Goal: Information Seeking & Learning: Check status

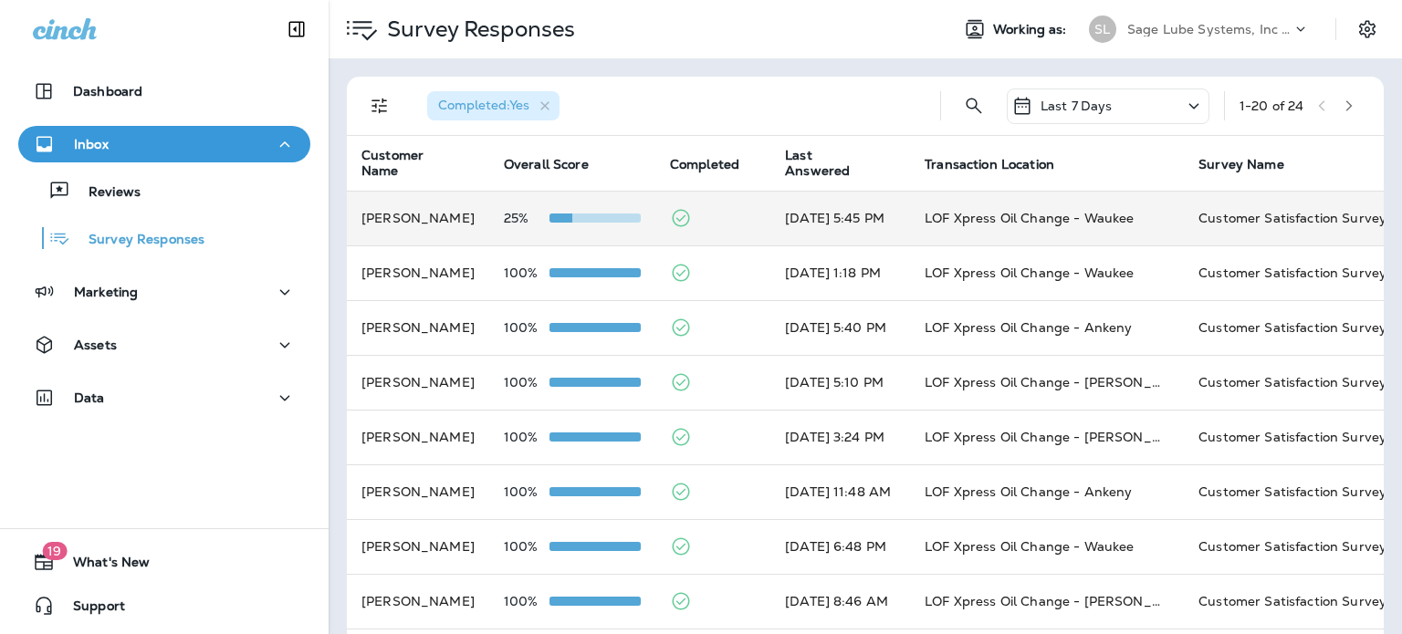
click at [654, 213] on td "25%" at bounding box center [572, 218] width 166 height 55
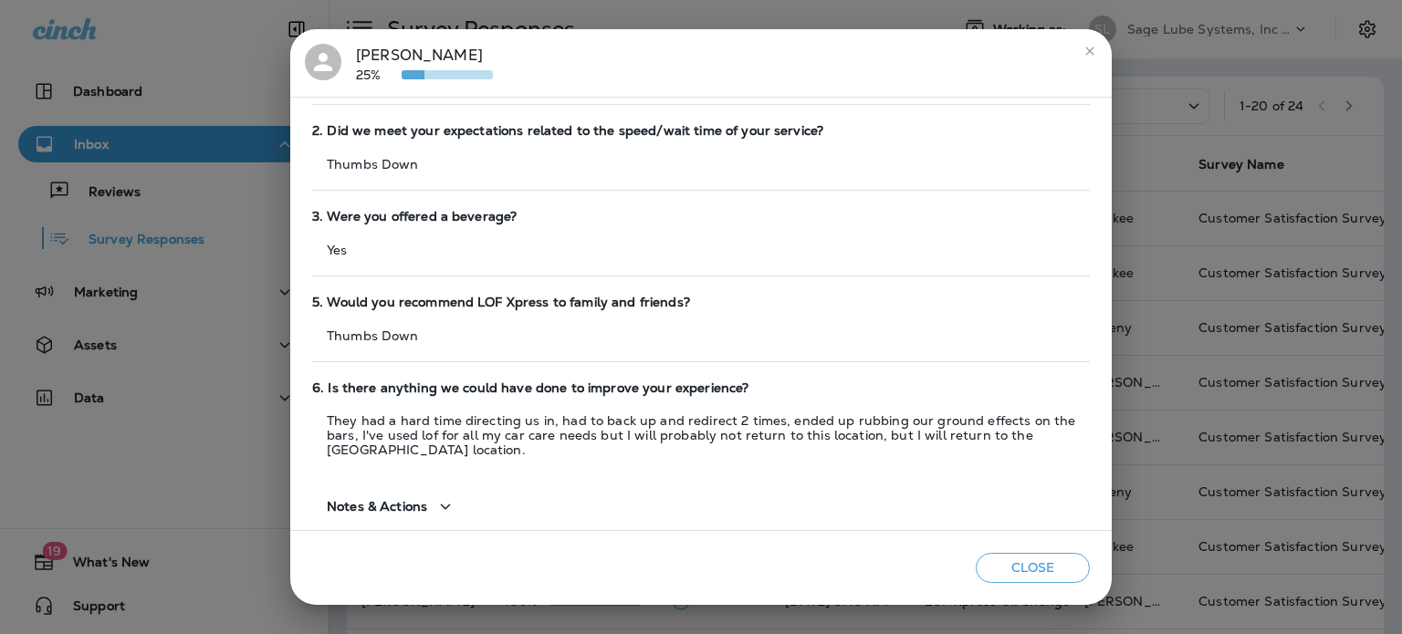
scroll to position [177, 0]
click at [407, 516] on div "Notes & Actions" at bounding box center [392, 508] width 130 height 23
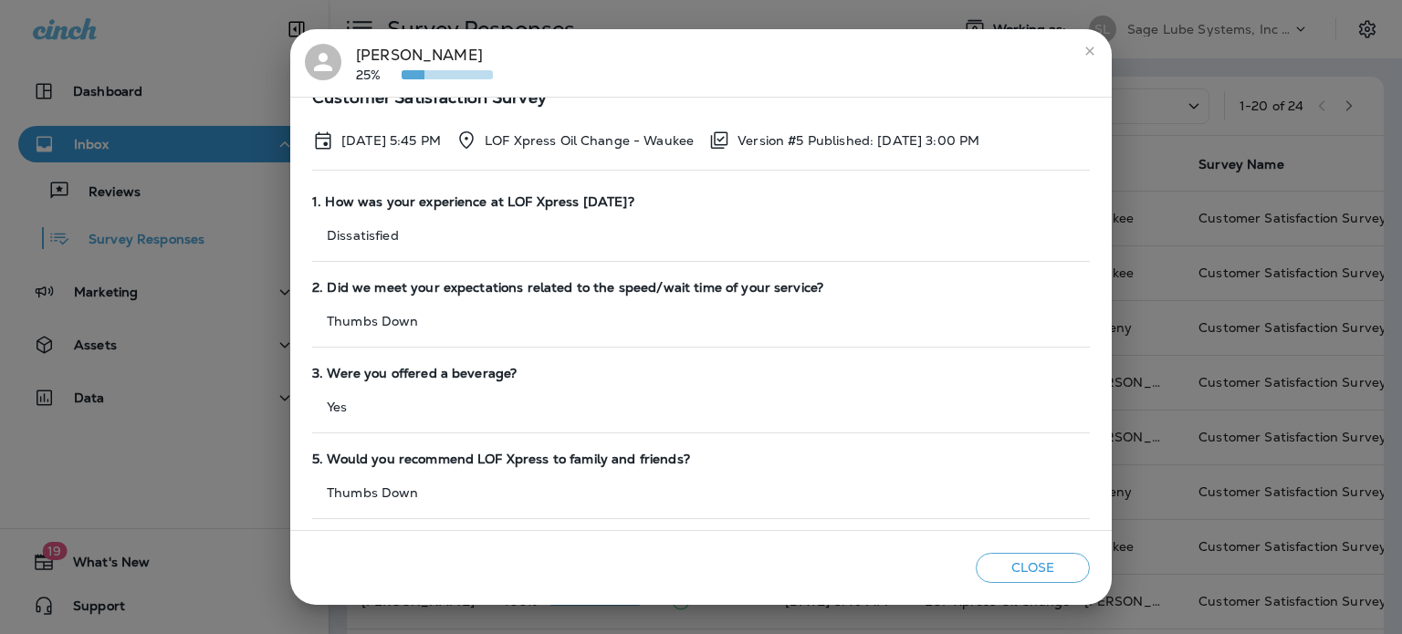
scroll to position [0, 0]
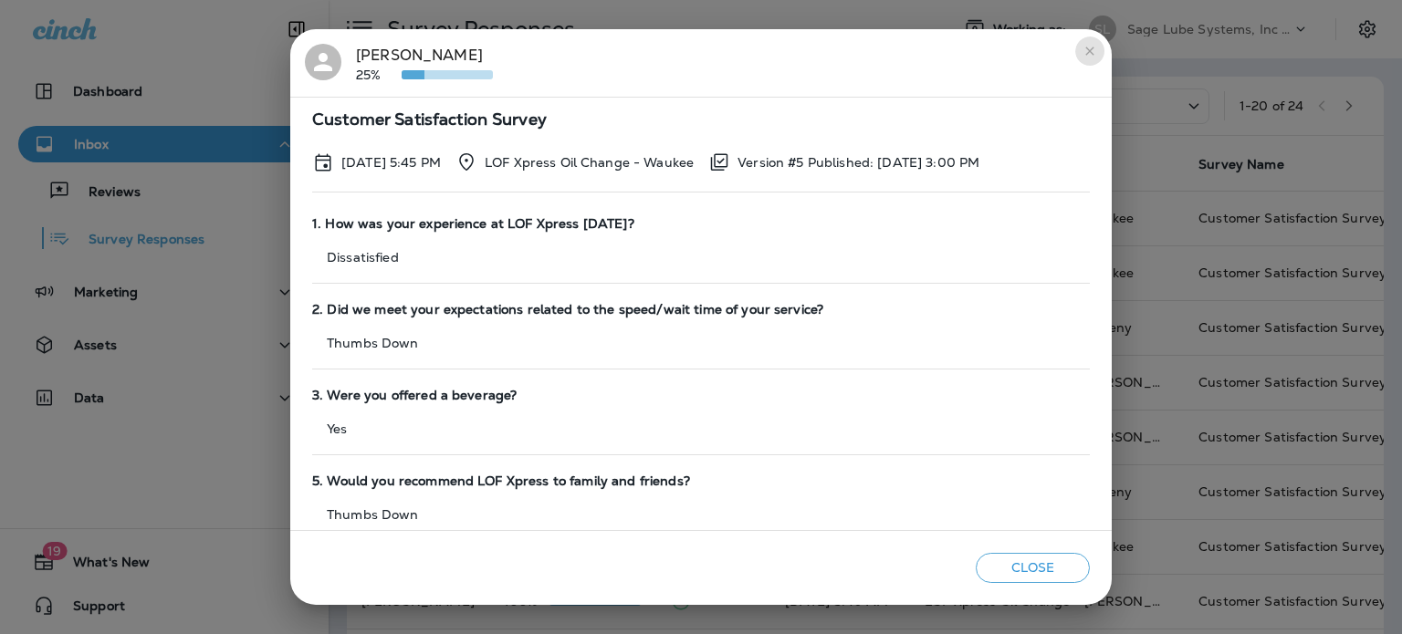
click at [1090, 58] on button "close" at bounding box center [1089, 50] width 29 height 29
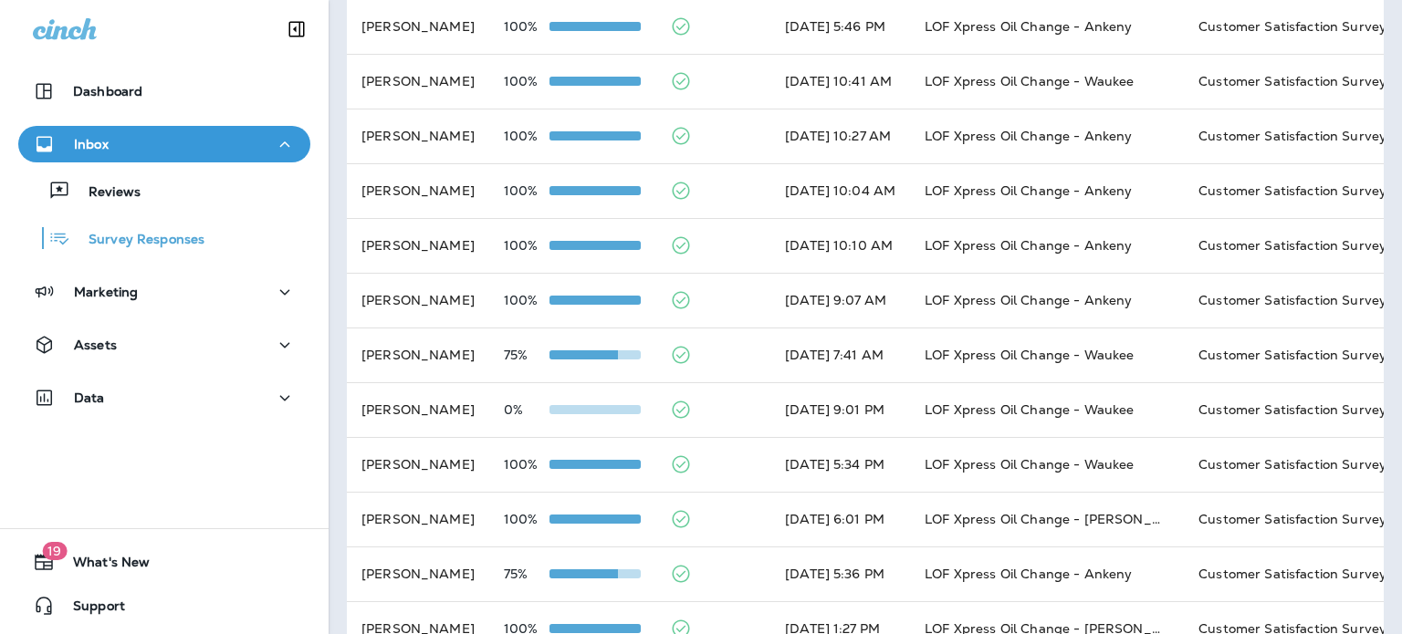
scroll to position [683, 0]
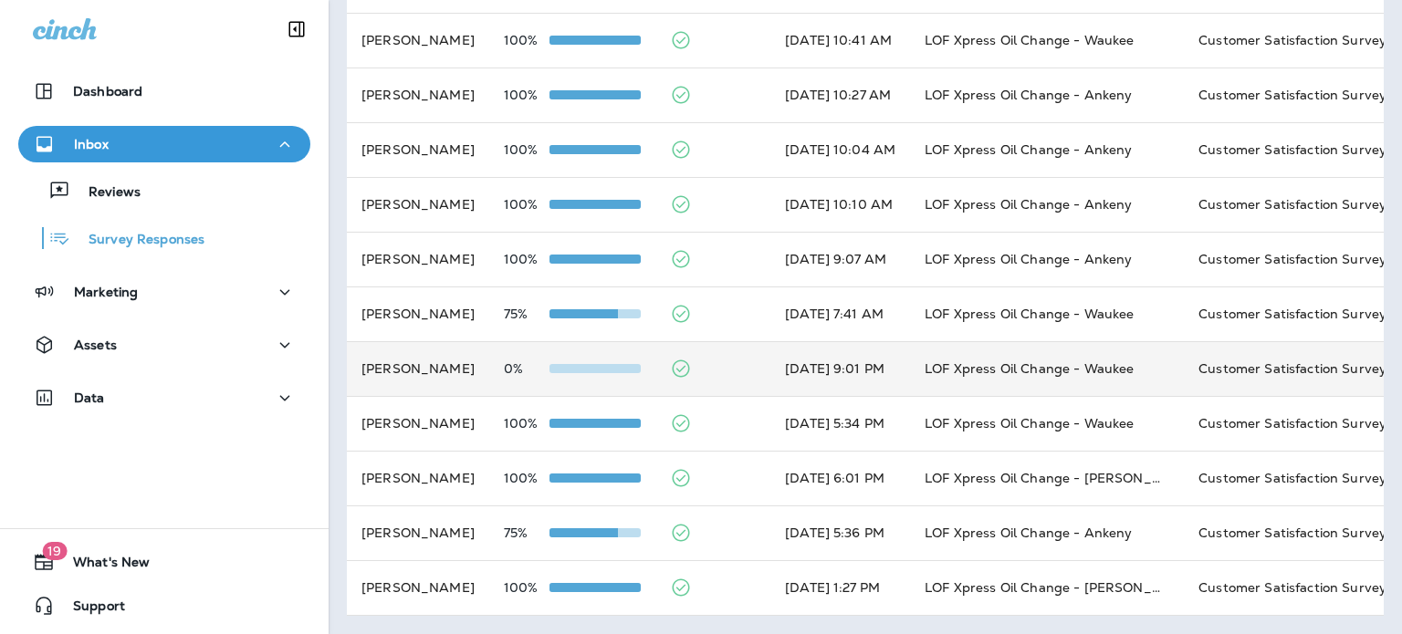
click at [642, 369] on td "0%" at bounding box center [572, 368] width 166 height 55
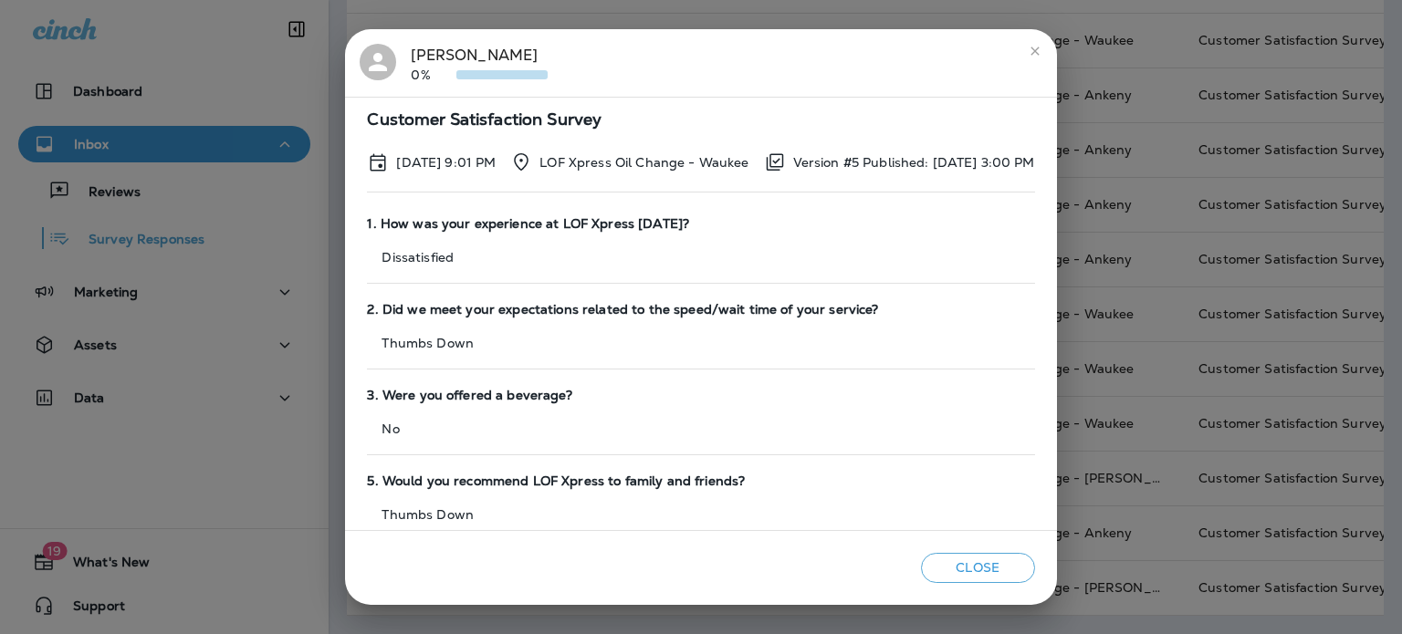
scroll to position [165, 0]
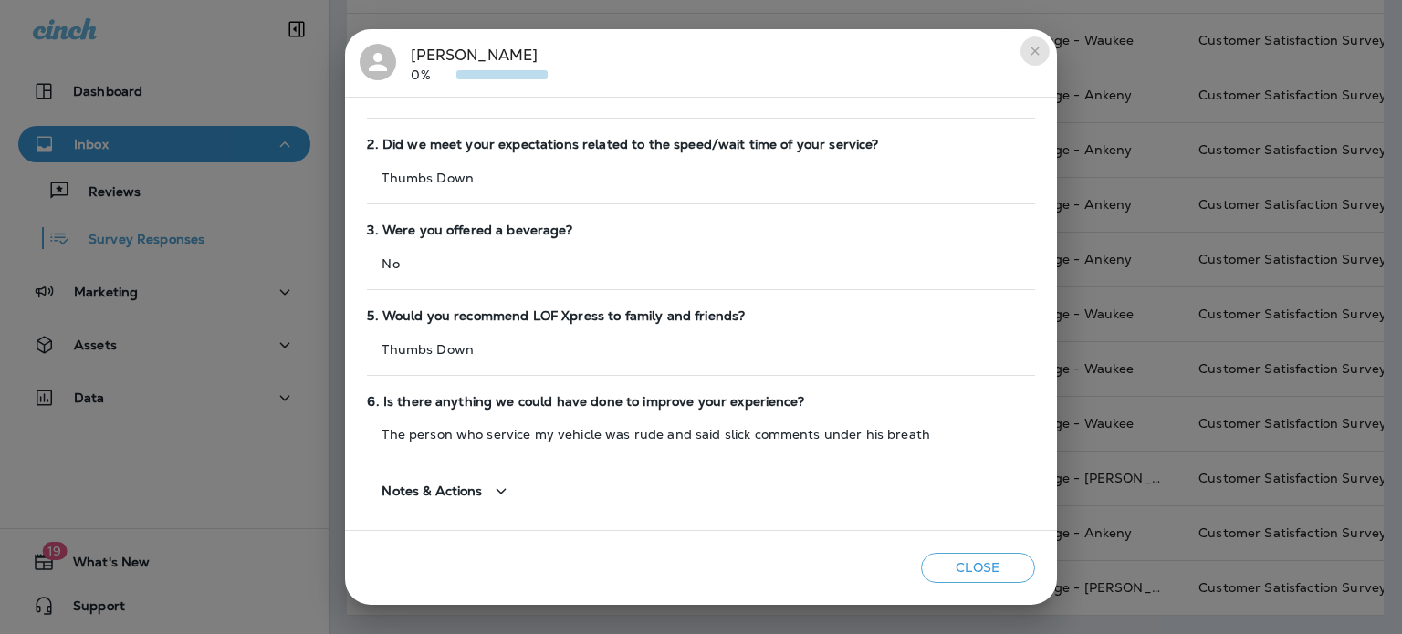
click at [1042, 57] on icon "close" at bounding box center [1034, 51] width 15 height 15
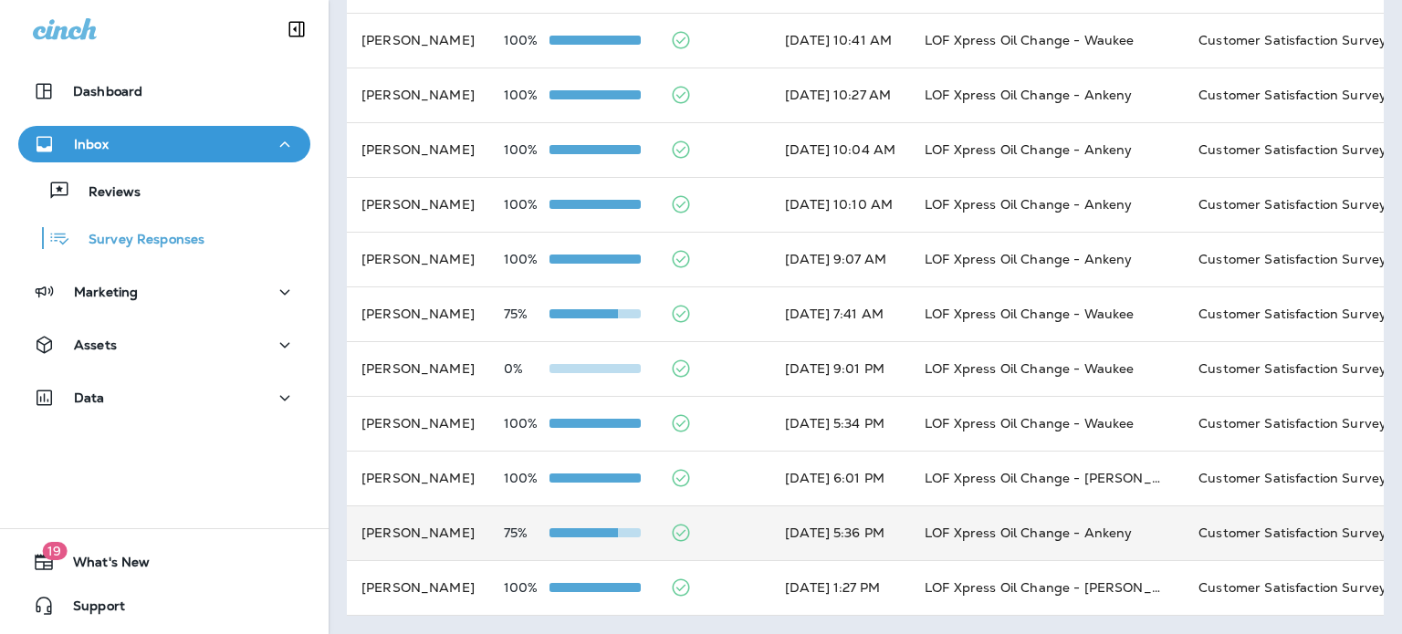
click at [641, 526] on div at bounding box center [594, 533] width 91 height 15
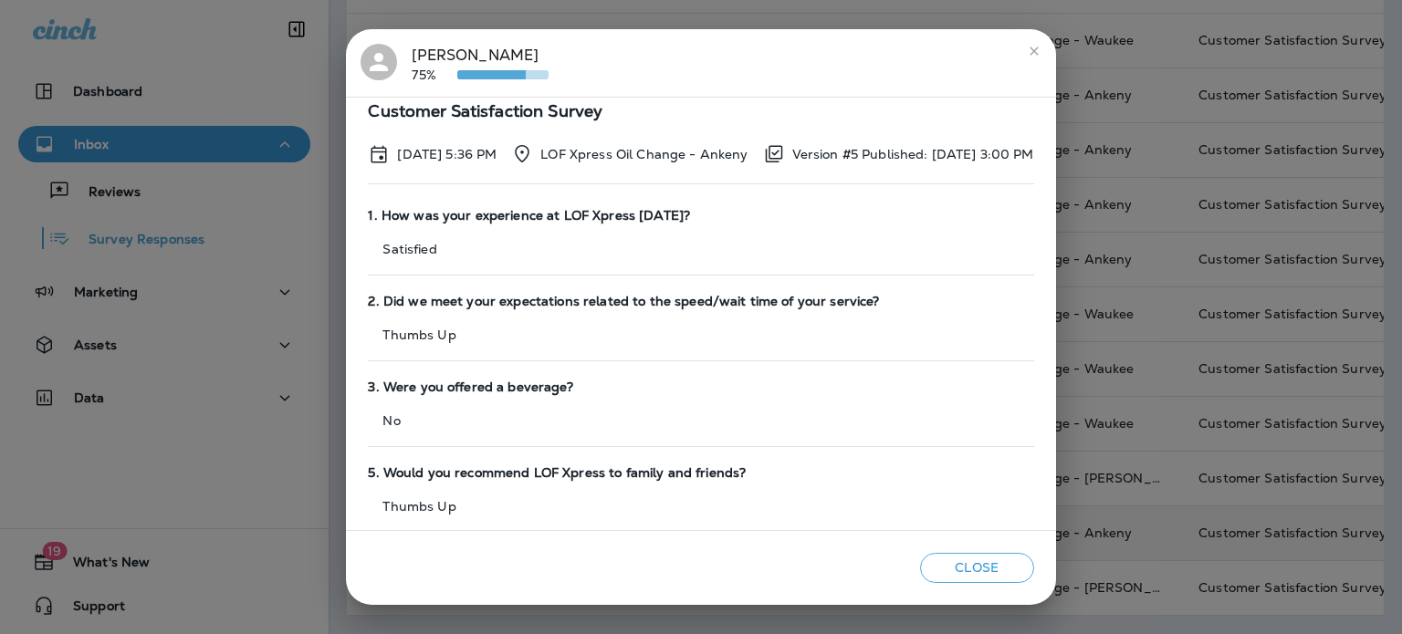
scroll to position [0, 0]
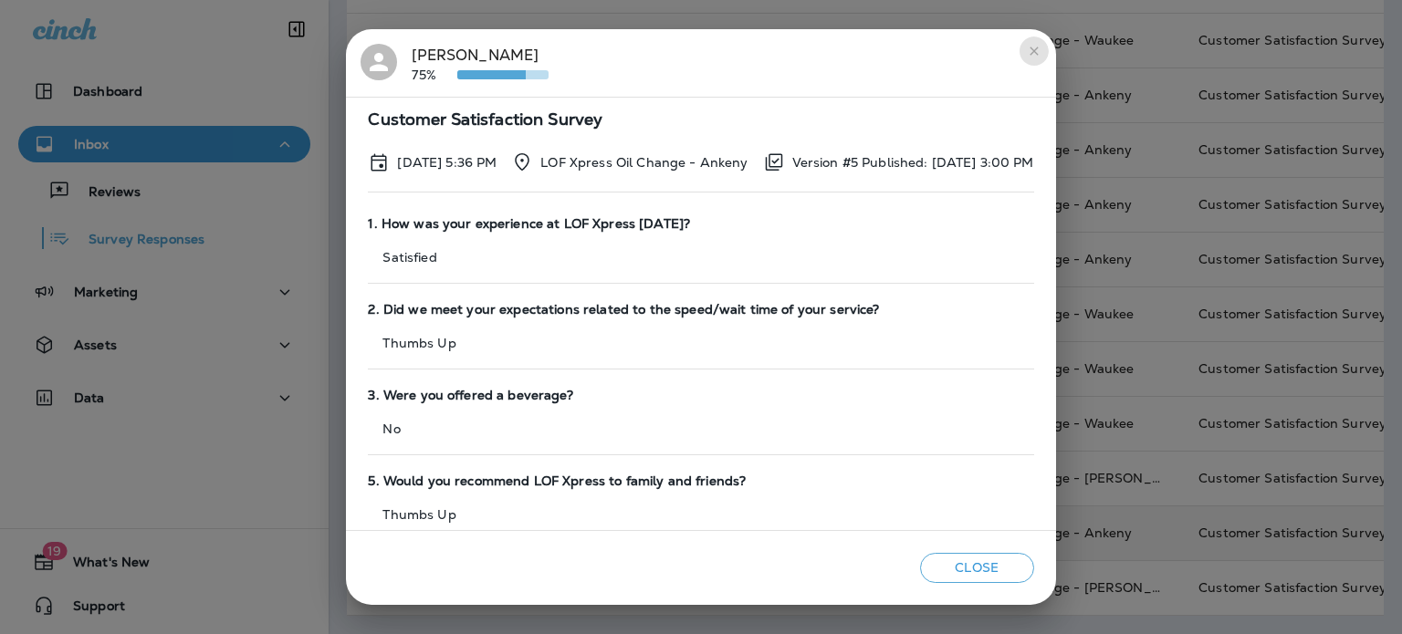
click at [1048, 57] on button "close" at bounding box center [1033, 50] width 29 height 29
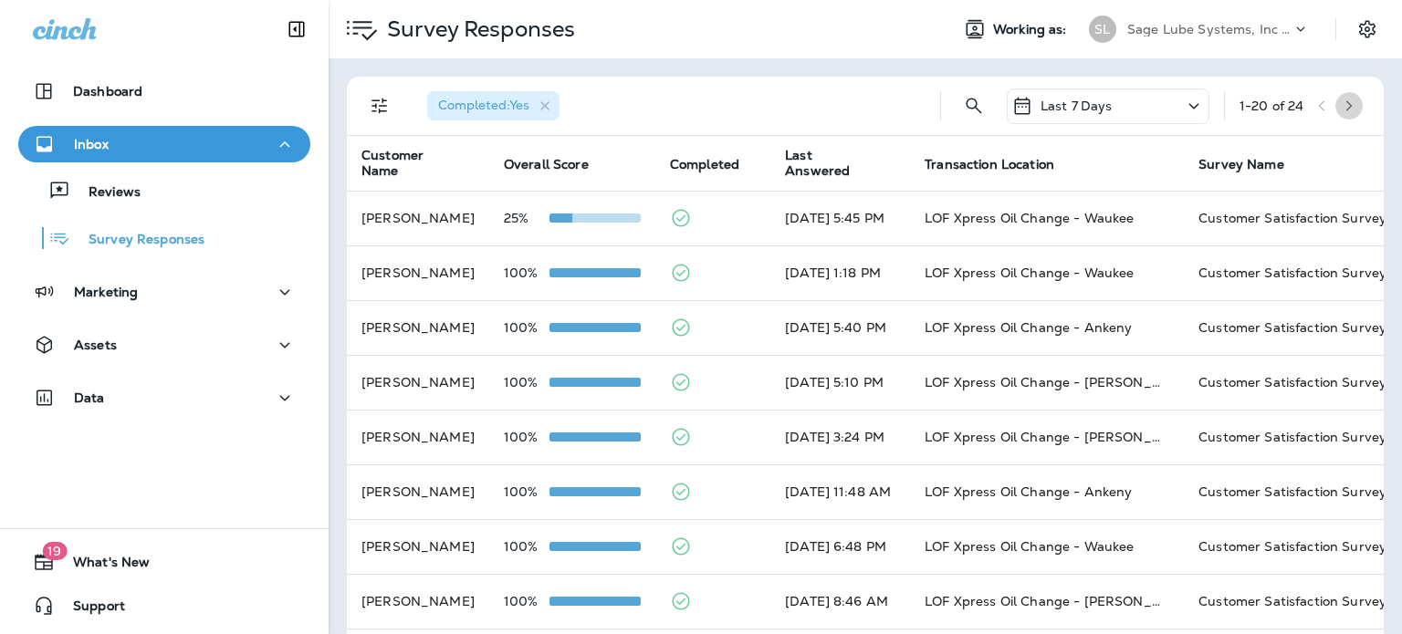
click at [1343, 96] on button "button" at bounding box center [1348, 105] width 27 height 27
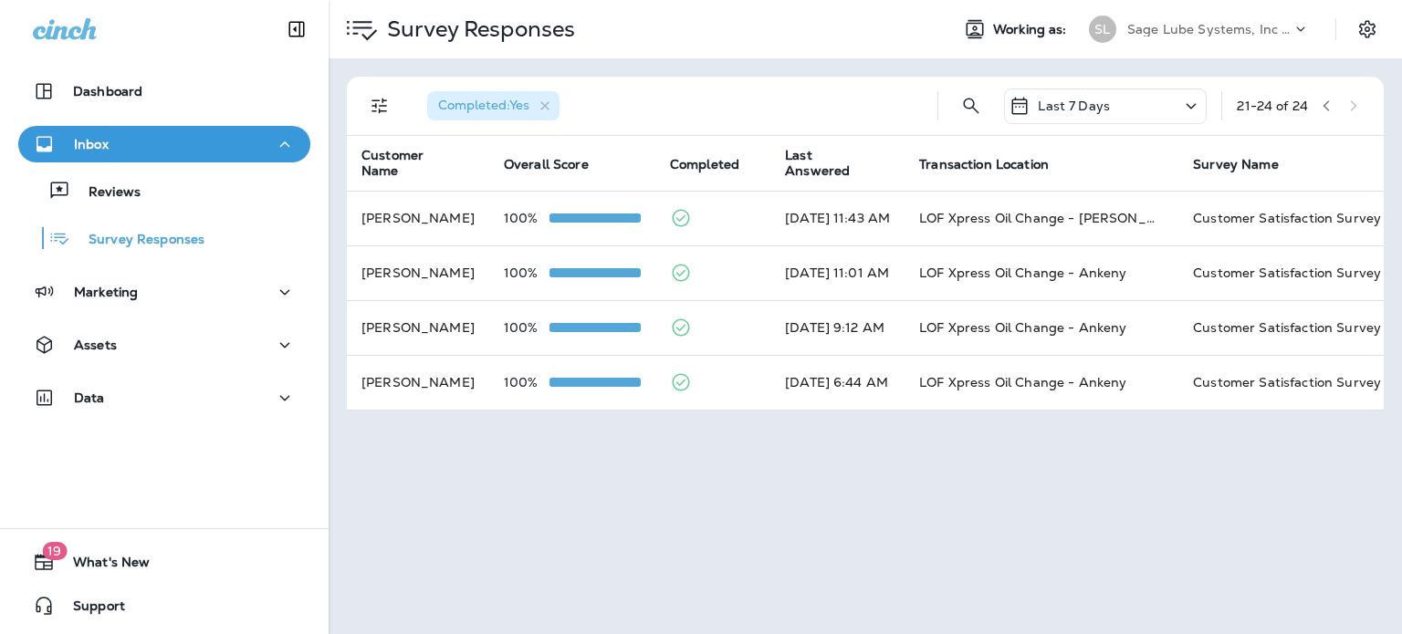
click at [1076, 90] on div "Last 7 Days" at bounding box center [1105, 107] width 203 height 36
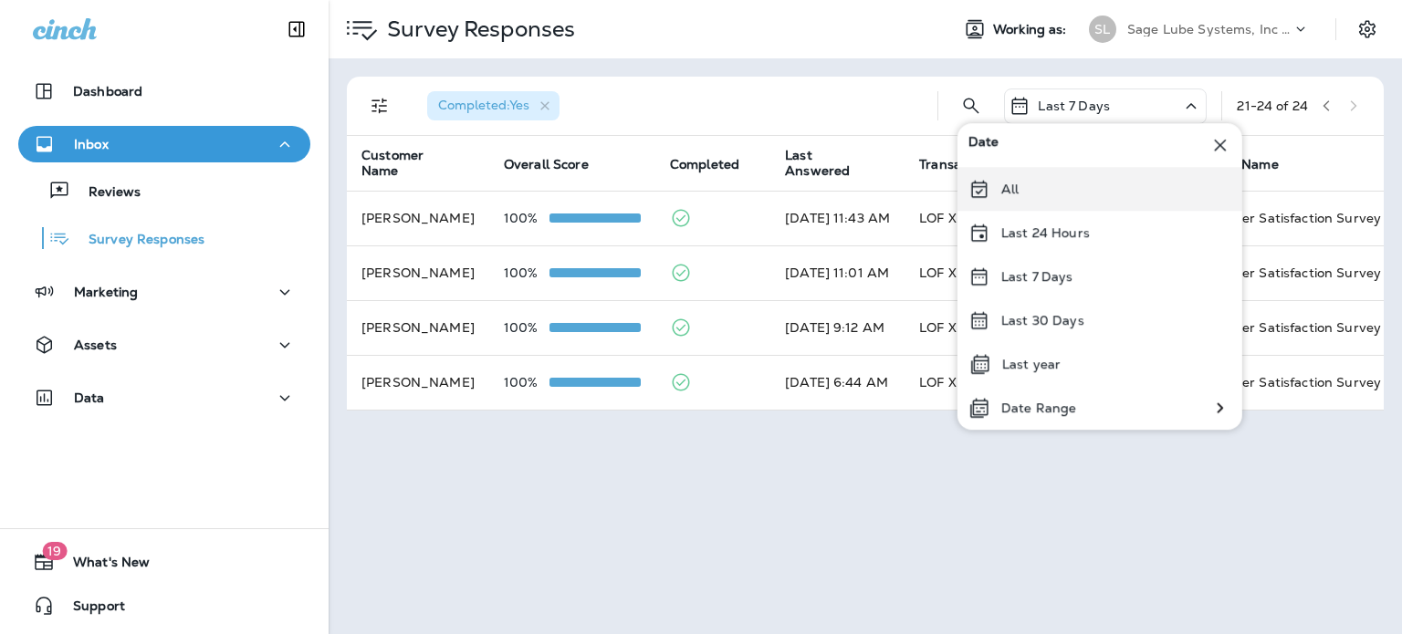
click at [1038, 189] on div "All" at bounding box center [1099, 189] width 285 height 44
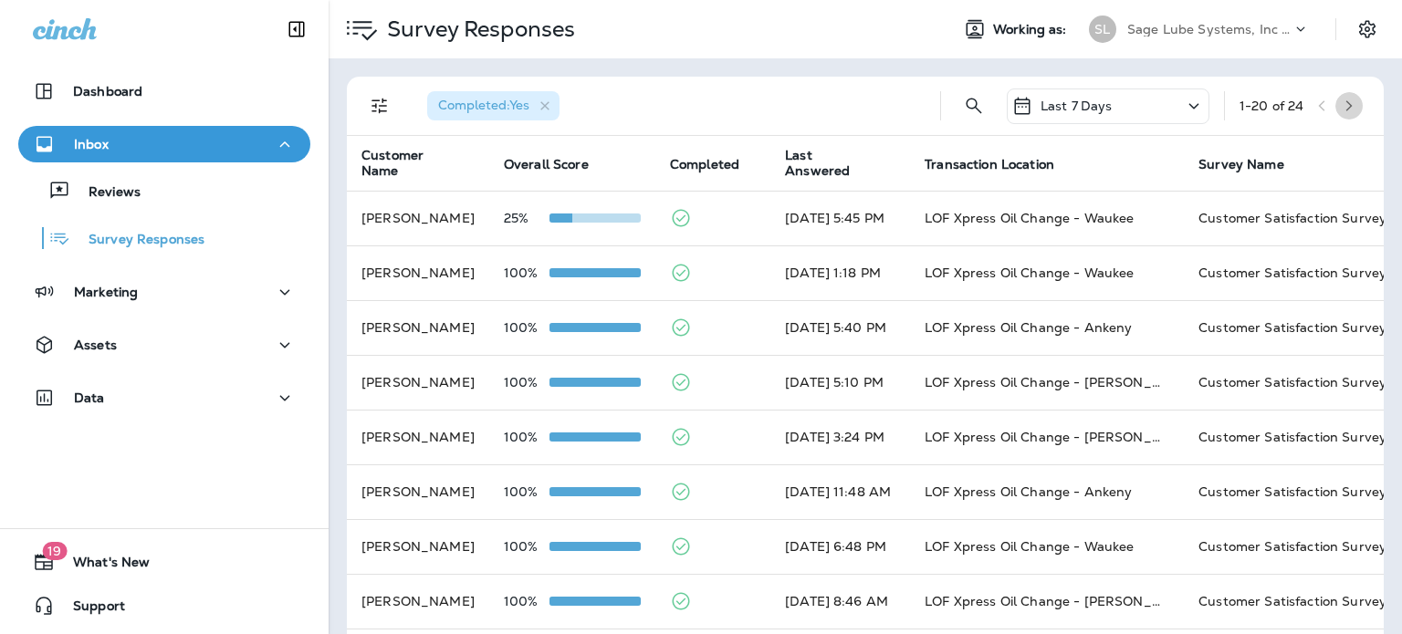
click at [1346, 105] on icon "button" at bounding box center [1349, 105] width 6 height 11
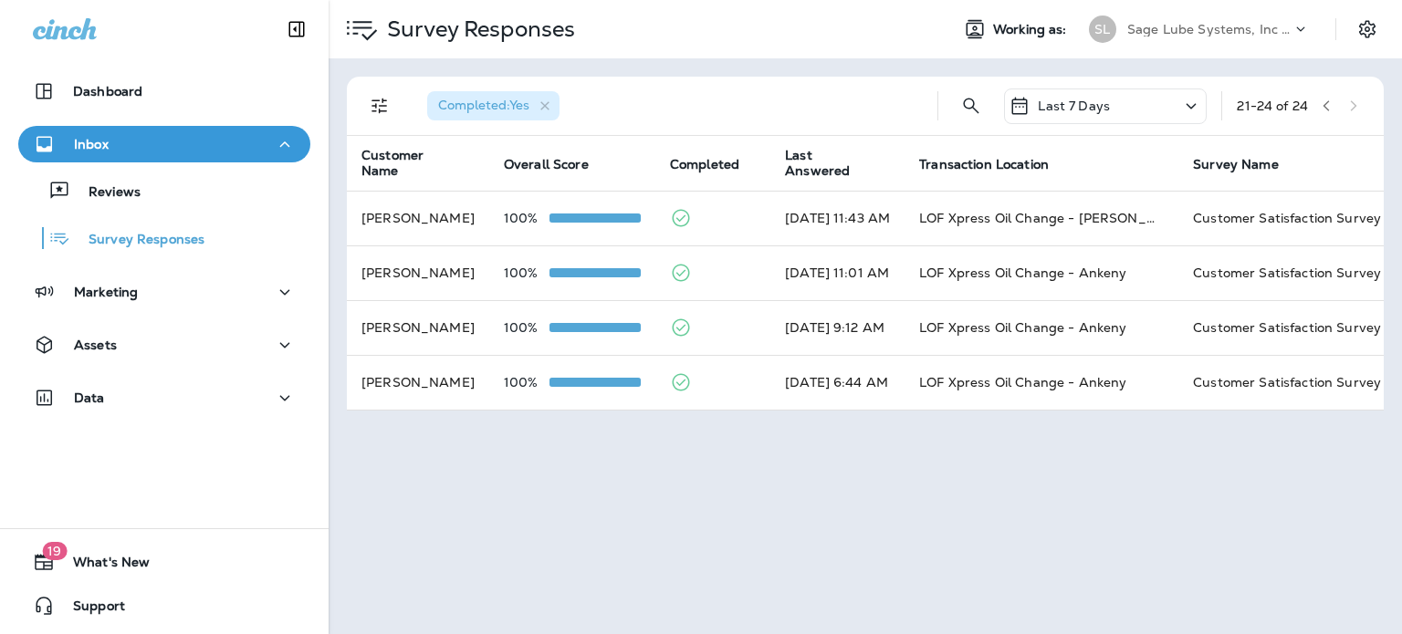
click at [1340, 105] on div "21 - 24 of 24" at bounding box center [1301, 105] width 130 height 27
drag, startPoint x: 1354, startPoint y: 102, endPoint x: 1318, endPoint y: 125, distance: 43.0
click at [1318, 125] on div "Completed : Yes Last 7 Days 21 - 24 of 24" at bounding box center [868, 106] width 1015 height 58
drag, startPoint x: 1318, startPoint y: 125, endPoint x: 1126, endPoint y: 98, distance: 193.6
click at [1126, 98] on div "Completed : Yes Last 7 Days 21 - 24 of 24" at bounding box center [868, 106] width 1015 height 58
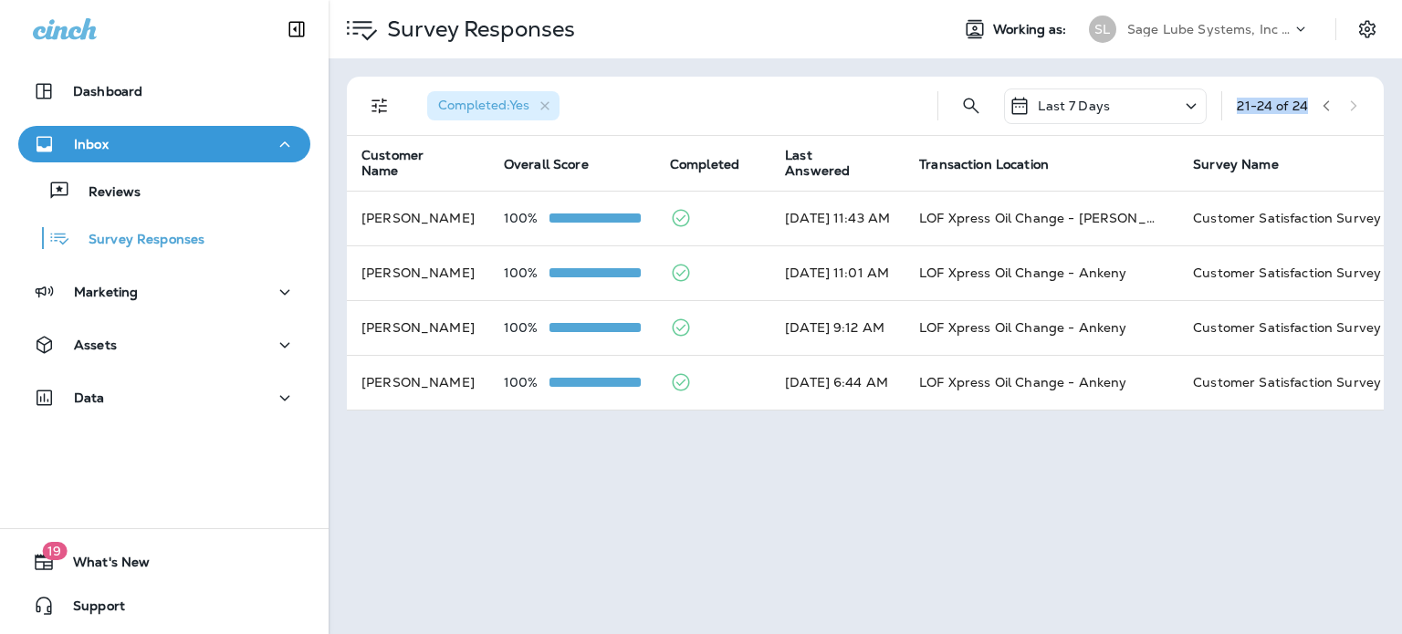
click at [1164, 102] on div "Last 7 Days" at bounding box center [1105, 107] width 203 height 36
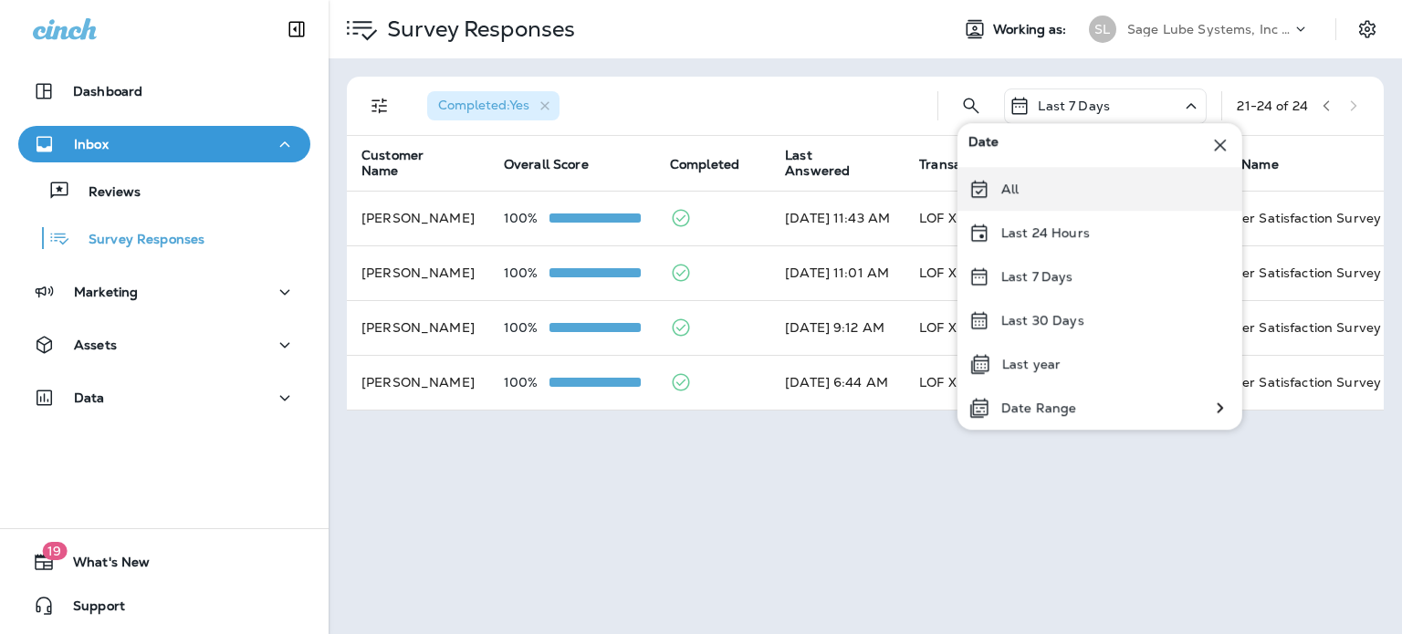
click at [1095, 171] on div "All" at bounding box center [1099, 189] width 285 height 44
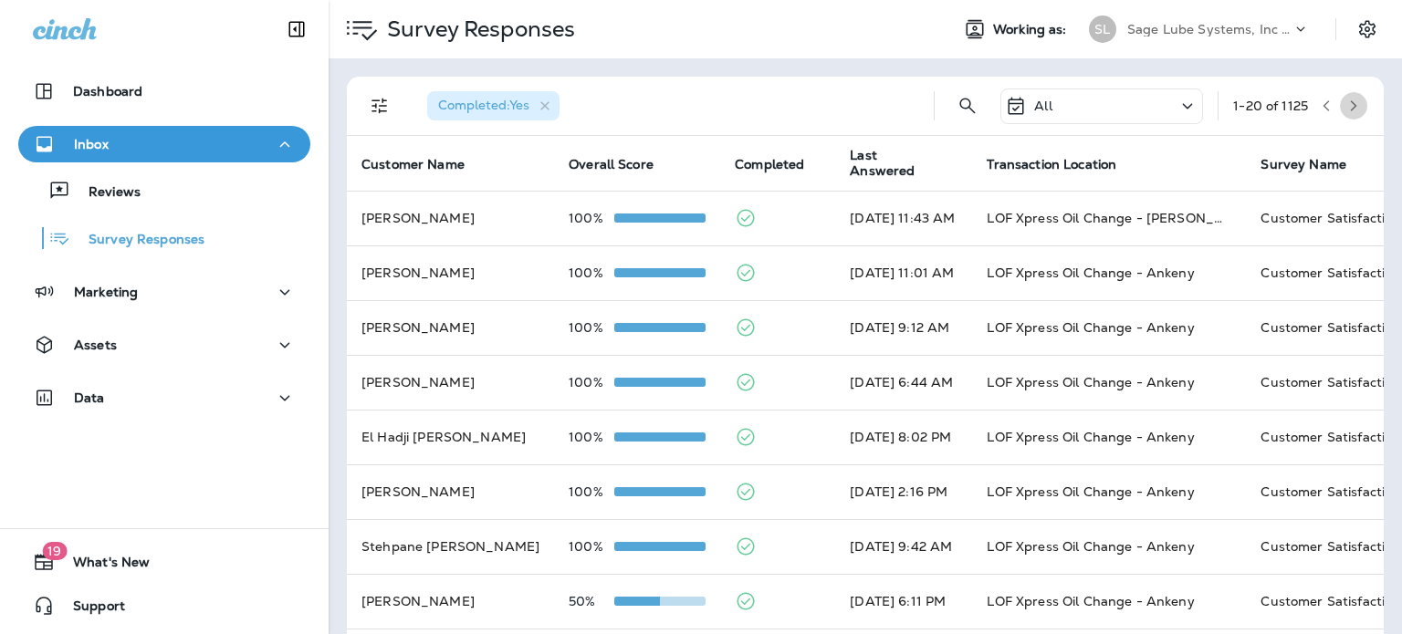
click at [1350, 109] on button "button" at bounding box center [1352, 105] width 27 height 27
click at [1347, 111] on icon "button" at bounding box center [1353, 105] width 13 height 13
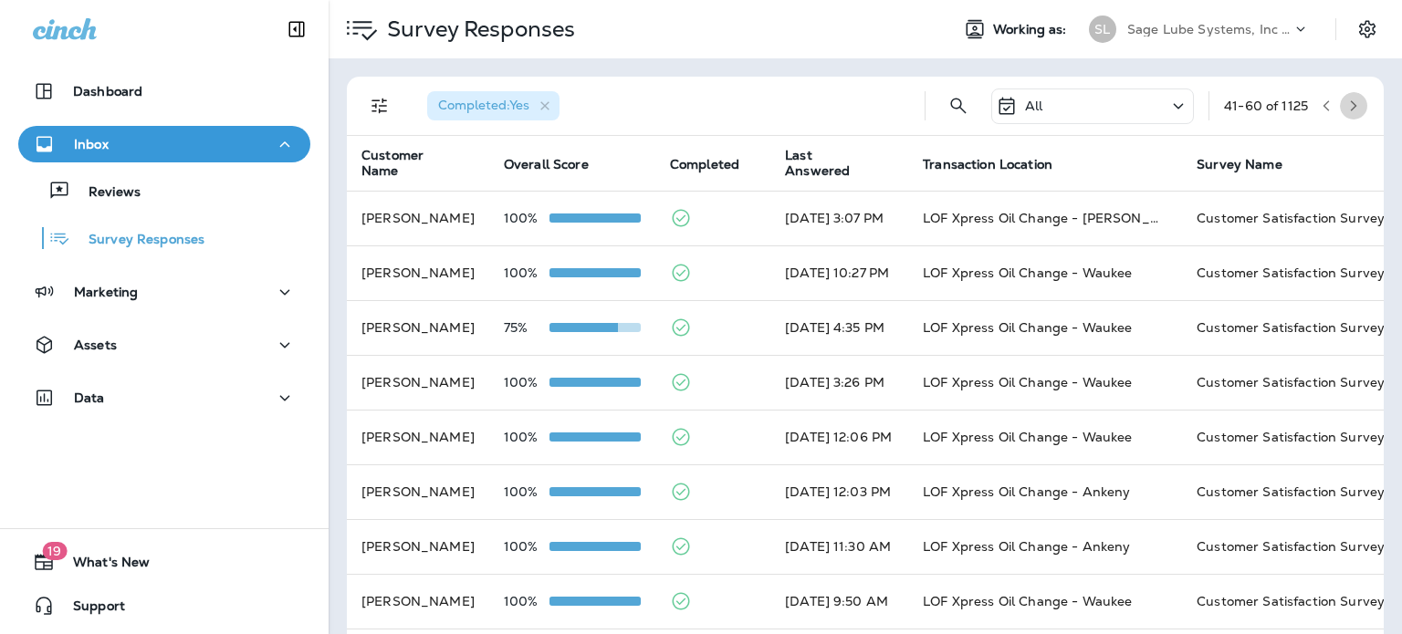
click at [1340, 113] on button "button" at bounding box center [1352, 105] width 27 height 27
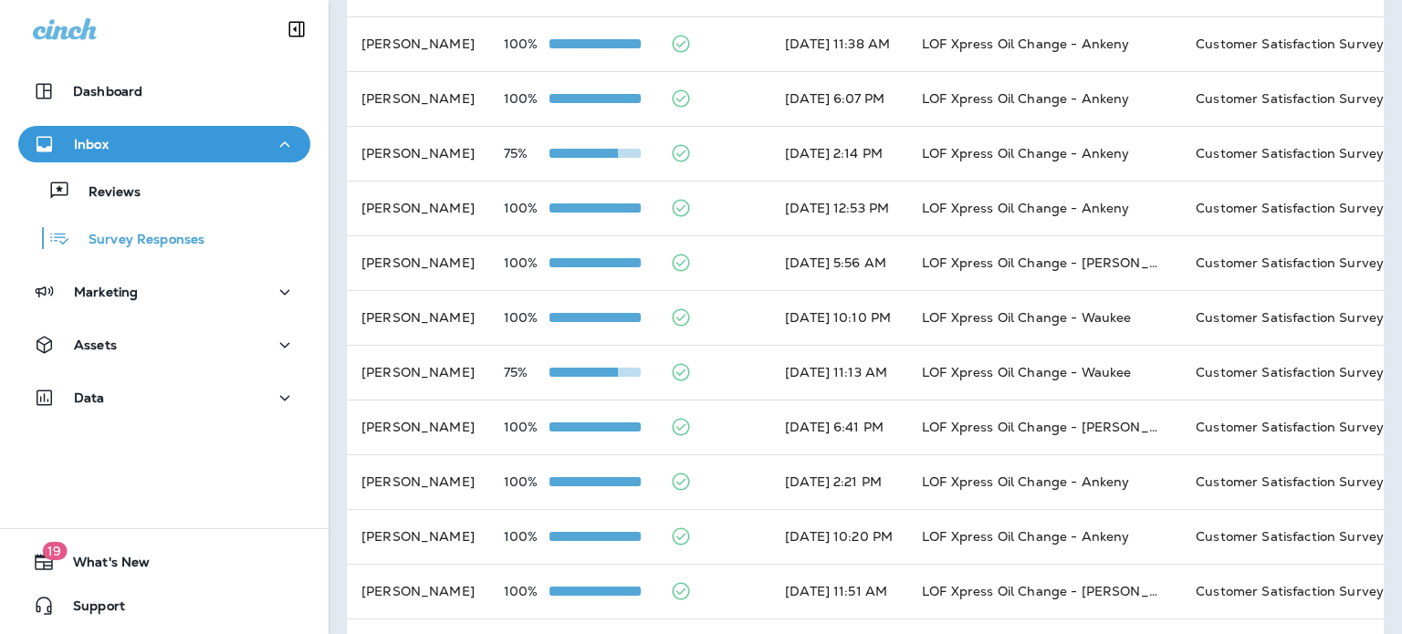
scroll to position [467, 0]
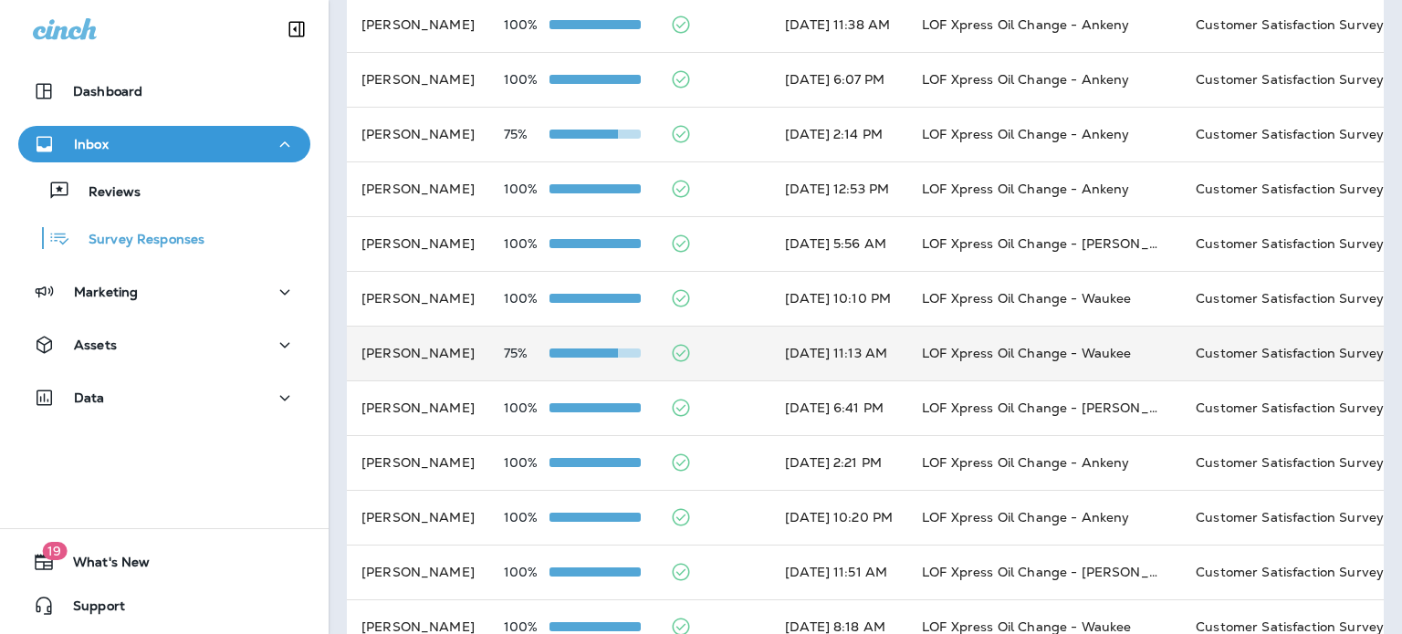
click at [712, 351] on td at bounding box center [712, 353] width 115 height 55
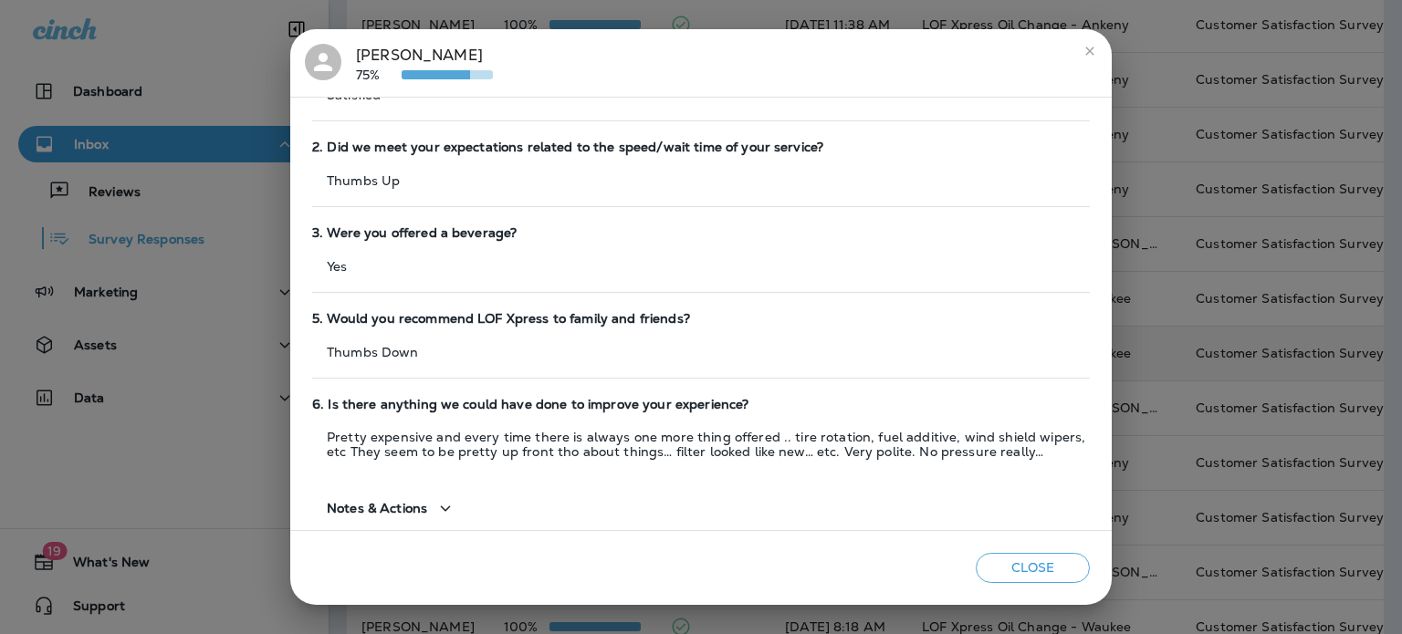
scroll to position [164, 0]
click at [1080, 43] on button "close" at bounding box center [1089, 50] width 29 height 29
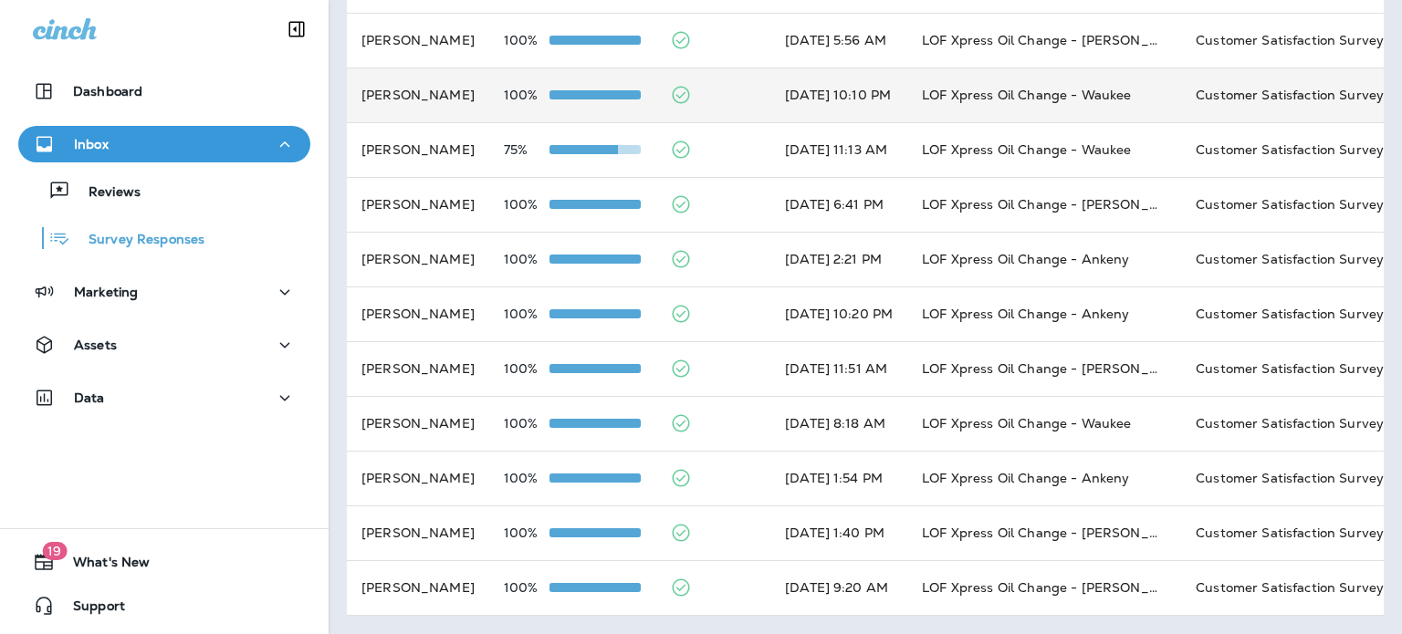
scroll to position [0, 0]
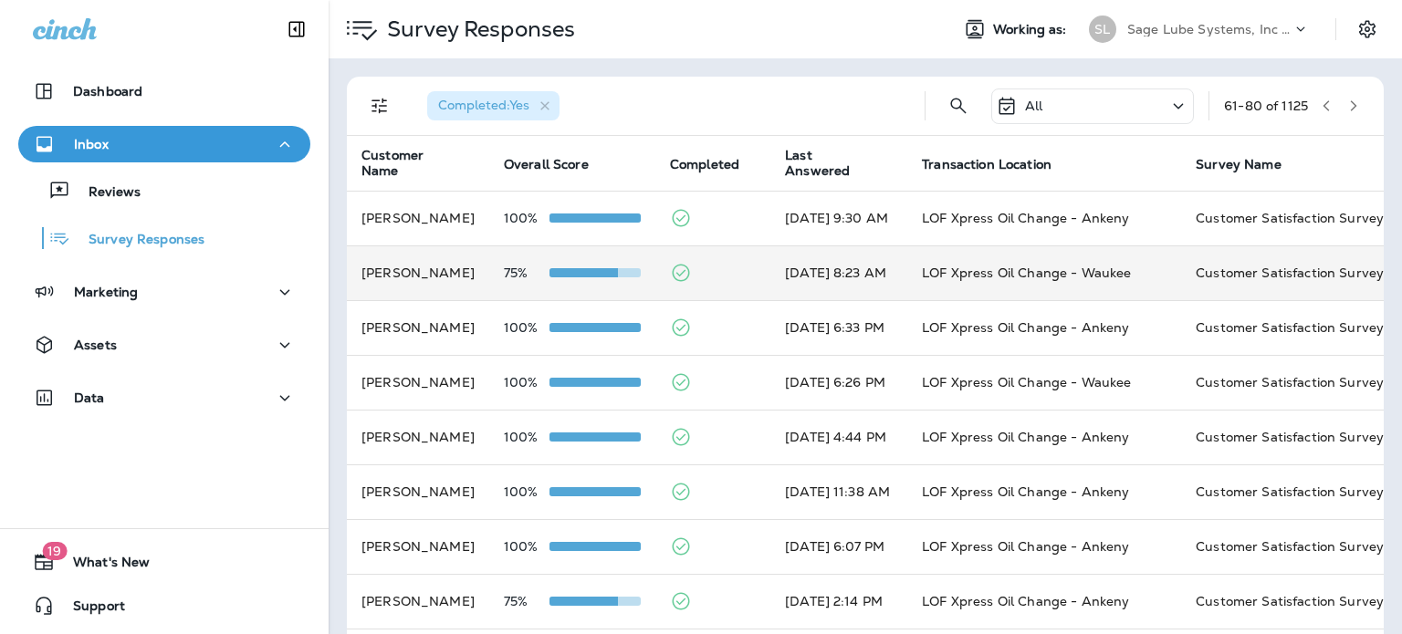
click at [803, 251] on td "[DATE] 8:23 AM" at bounding box center [838, 272] width 137 height 55
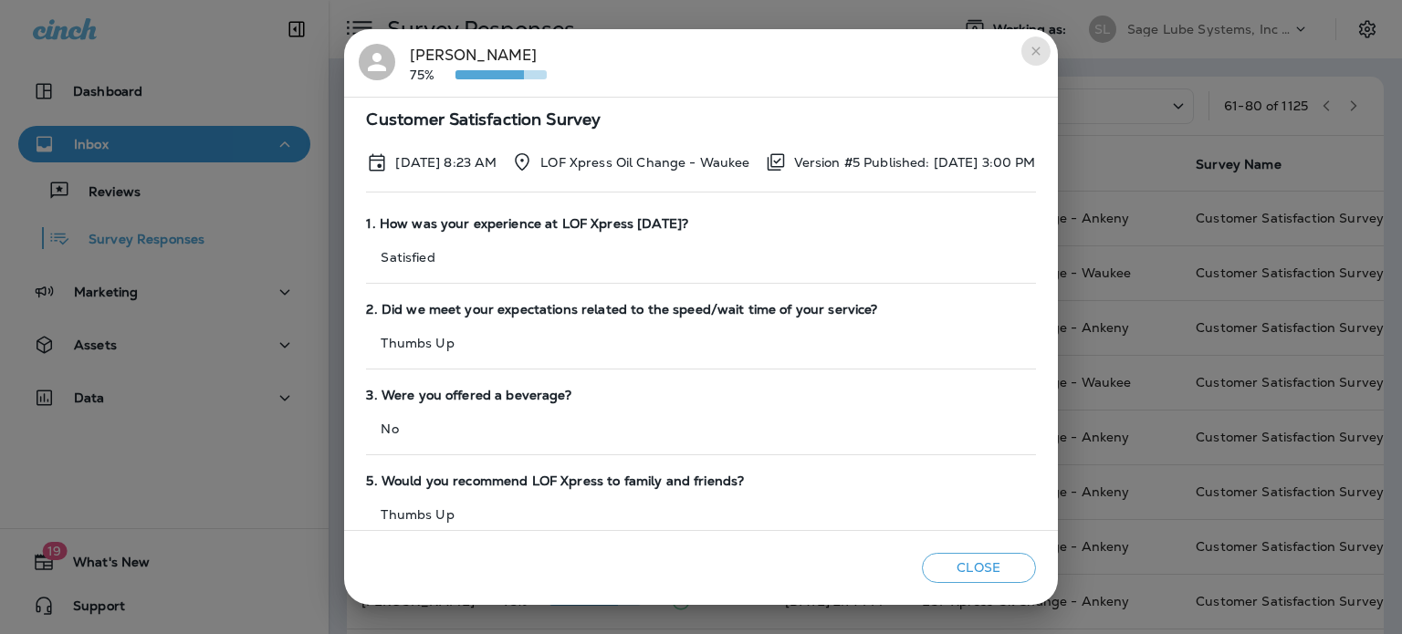
click at [1043, 44] on icon "close" at bounding box center [1035, 51] width 15 height 15
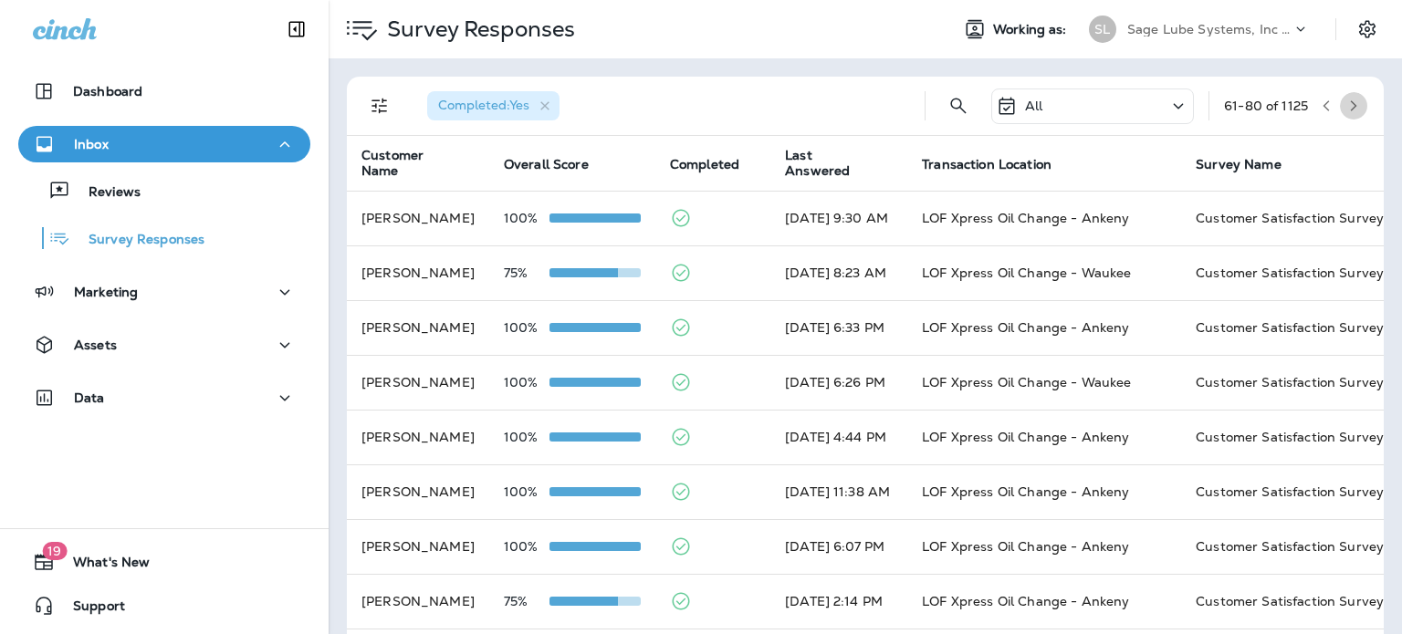
click at [1346, 101] on button "button" at bounding box center [1352, 105] width 27 height 27
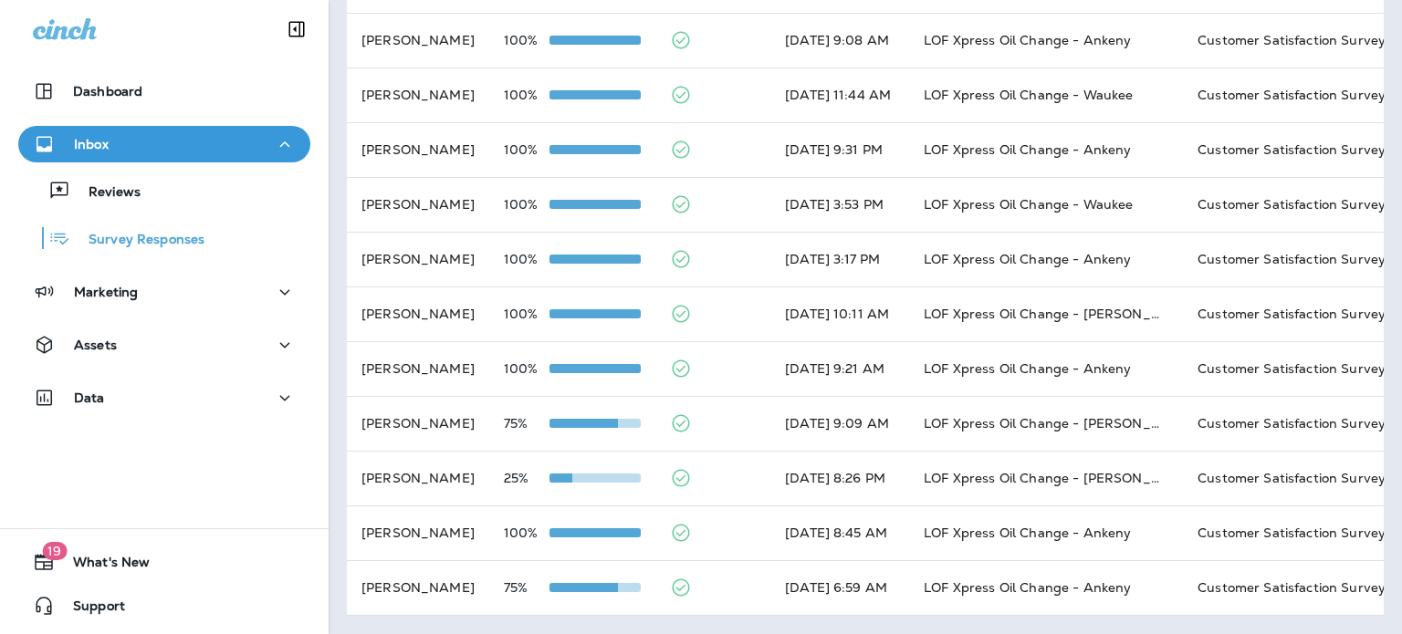
scroll to position [683, 0]
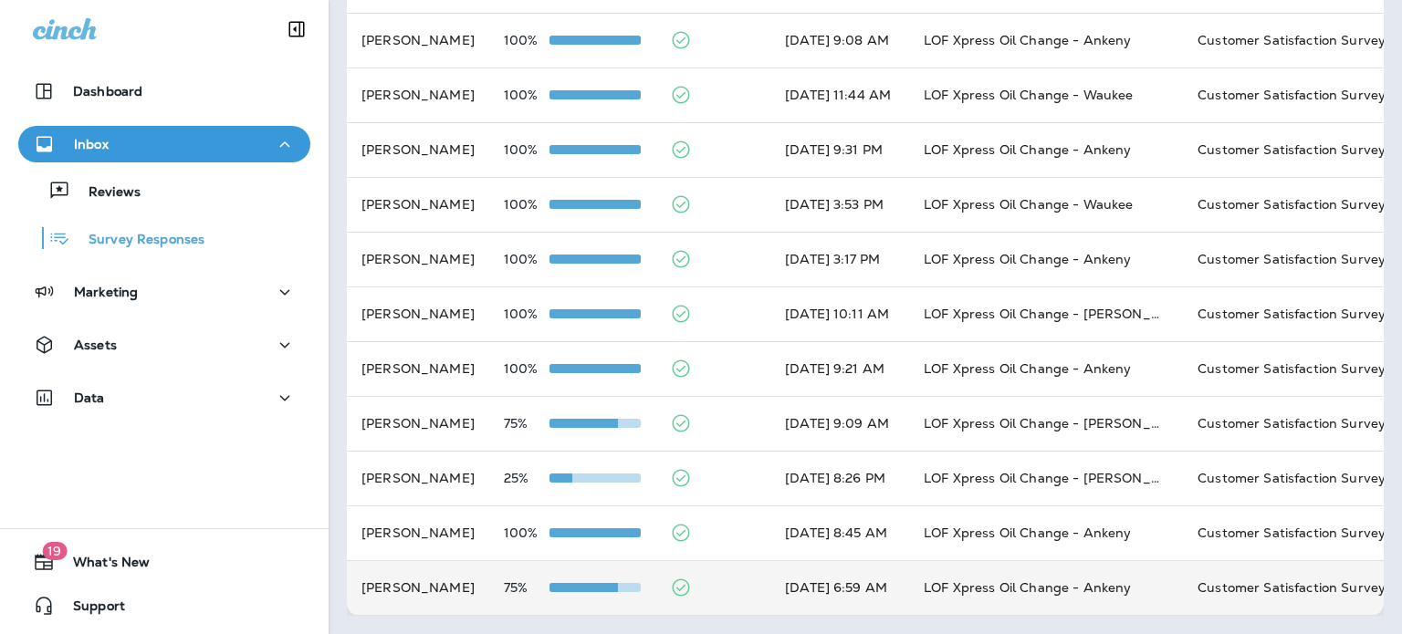
click at [777, 567] on td "[DATE] 6:59 AM" at bounding box center [839, 587] width 139 height 55
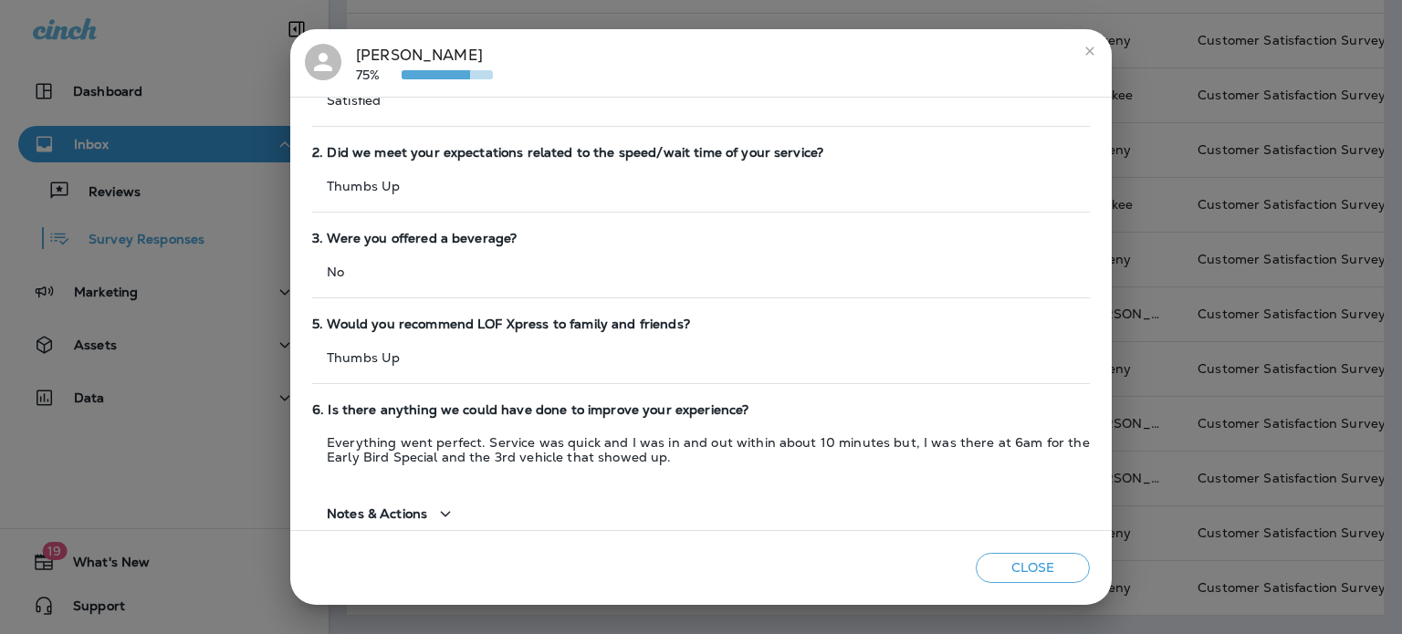
scroll to position [180, 0]
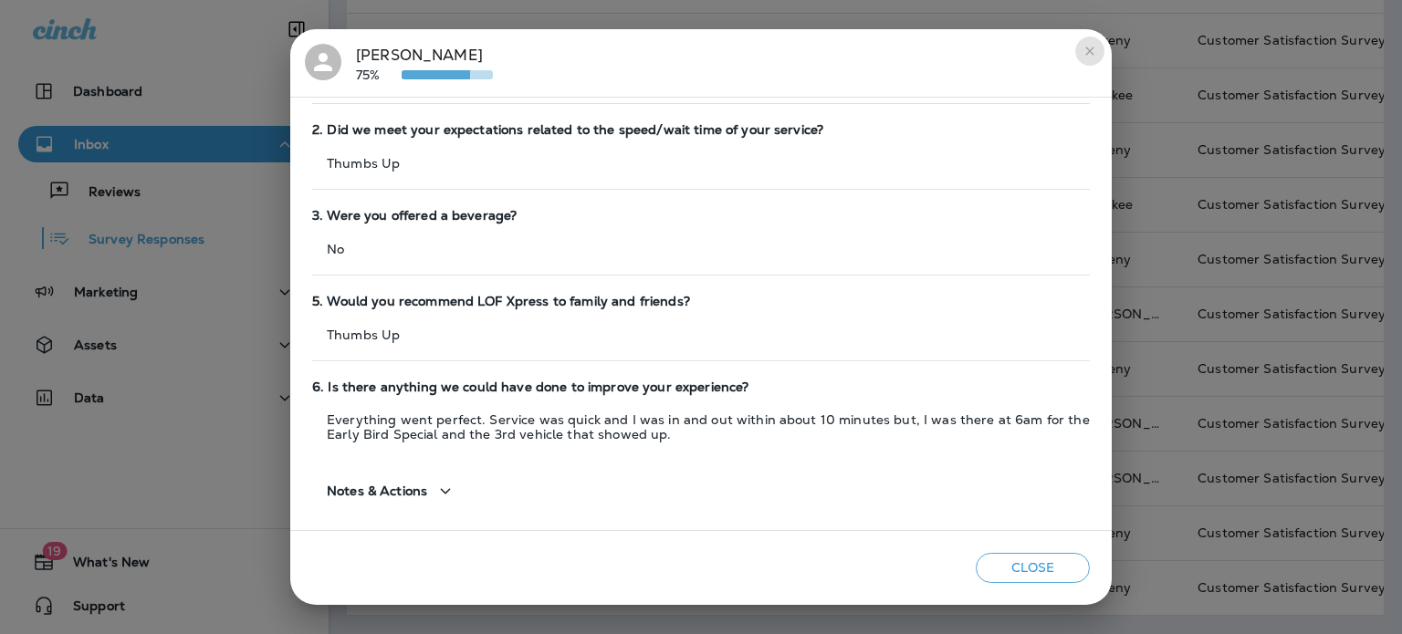
click at [1091, 61] on button "close" at bounding box center [1089, 50] width 29 height 29
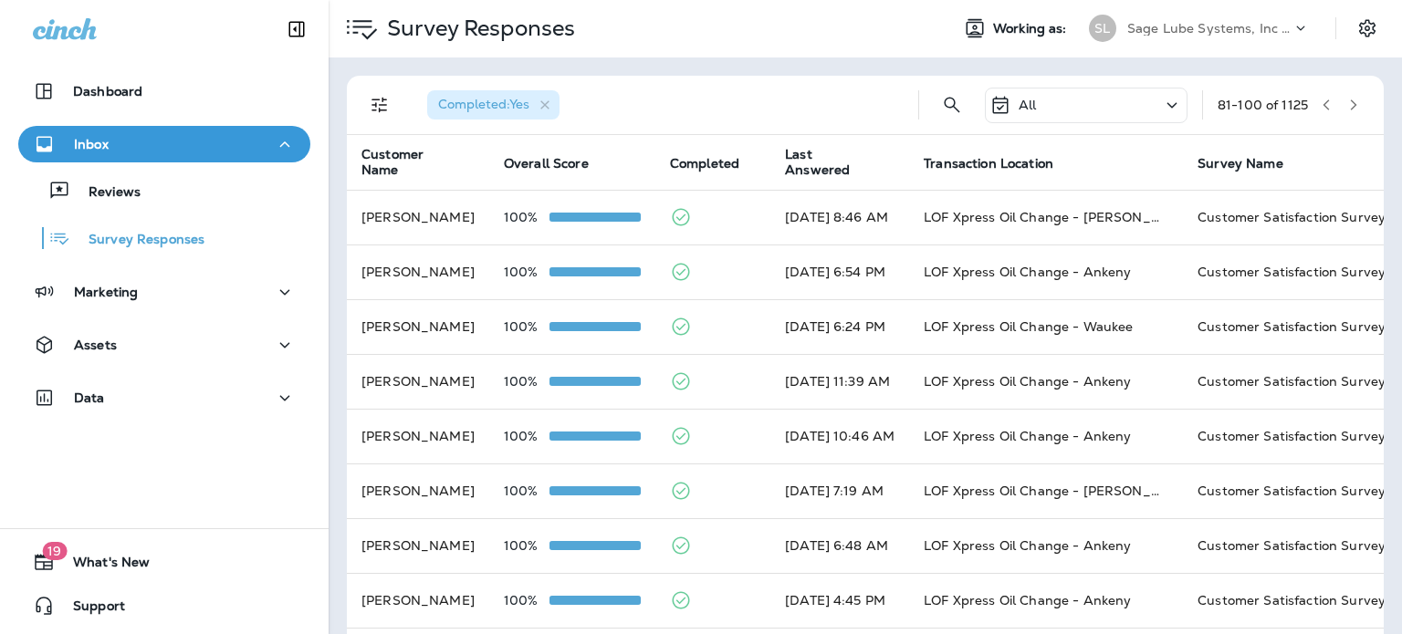
scroll to position [0, 0]
click at [1347, 110] on icon "button" at bounding box center [1353, 105] width 13 height 13
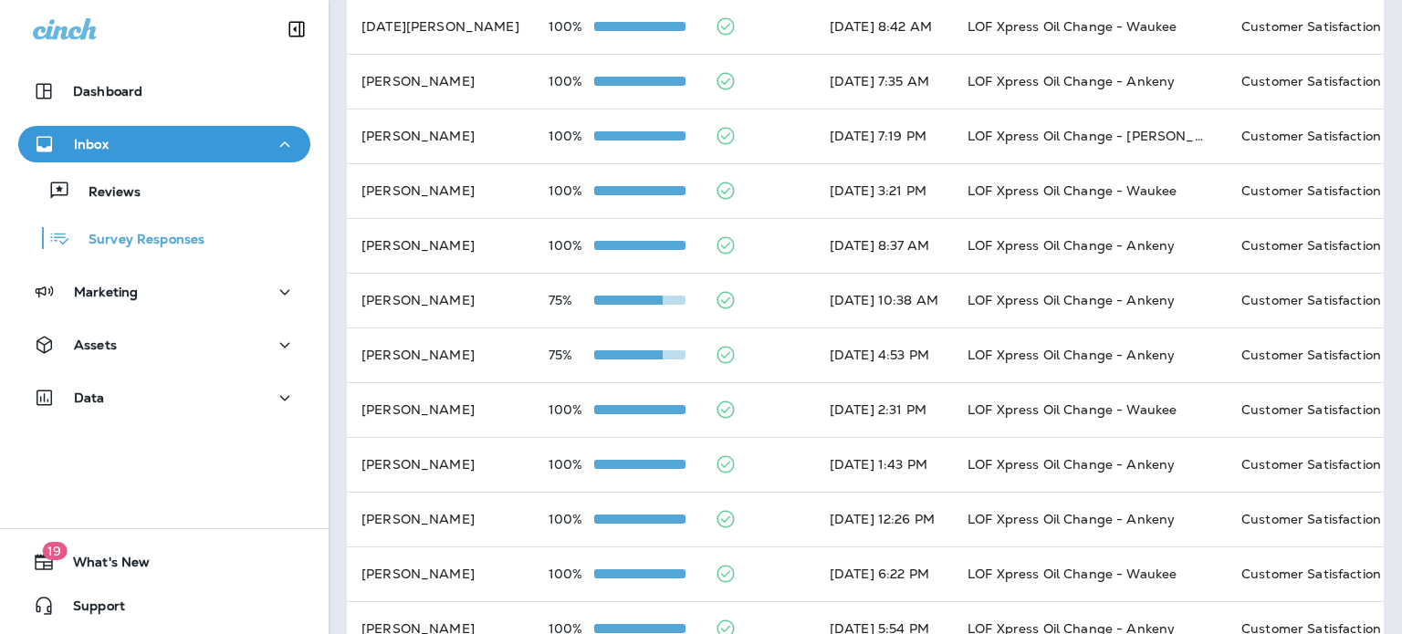
scroll to position [357, 0]
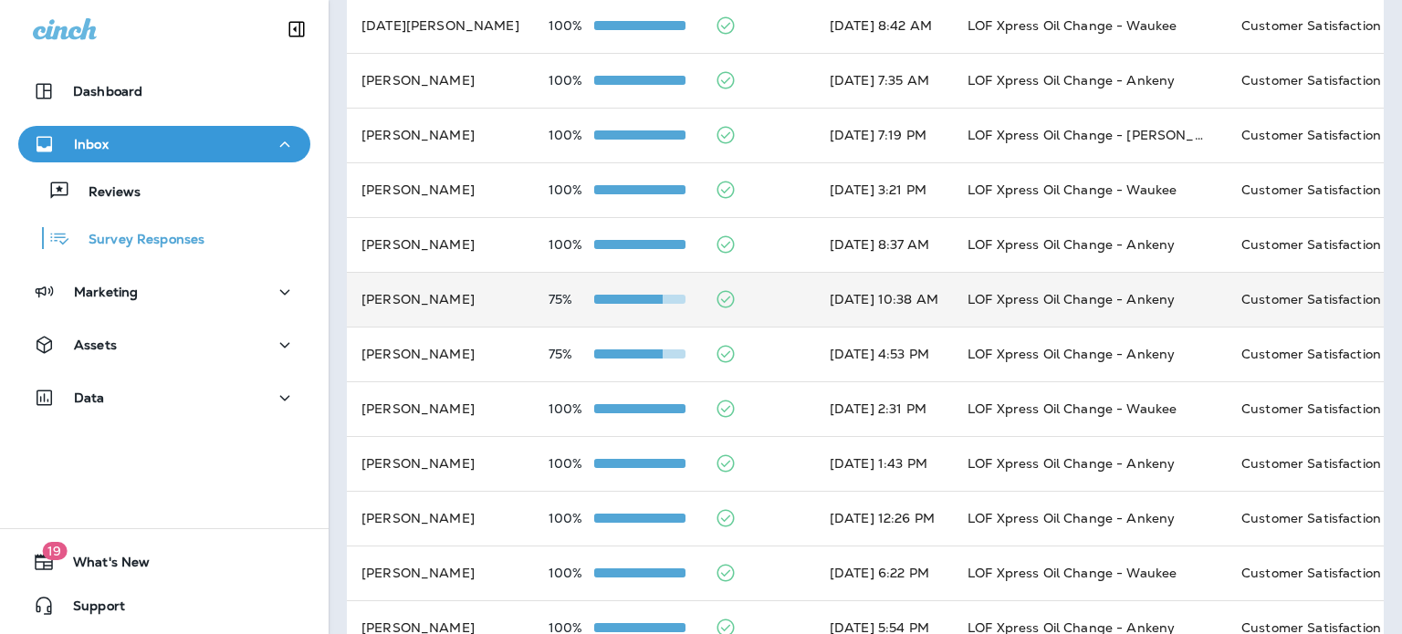
click at [716, 291] on icon at bounding box center [724, 299] width 17 height 17
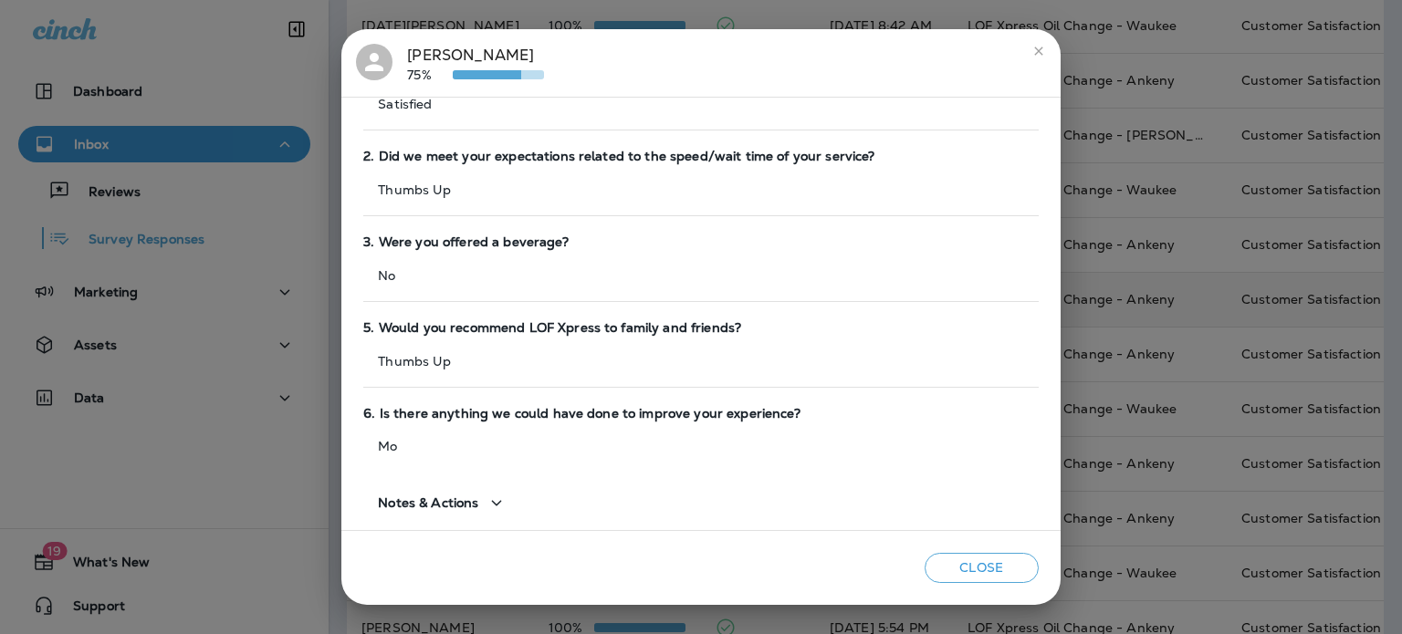
scroll to position [165, 0]
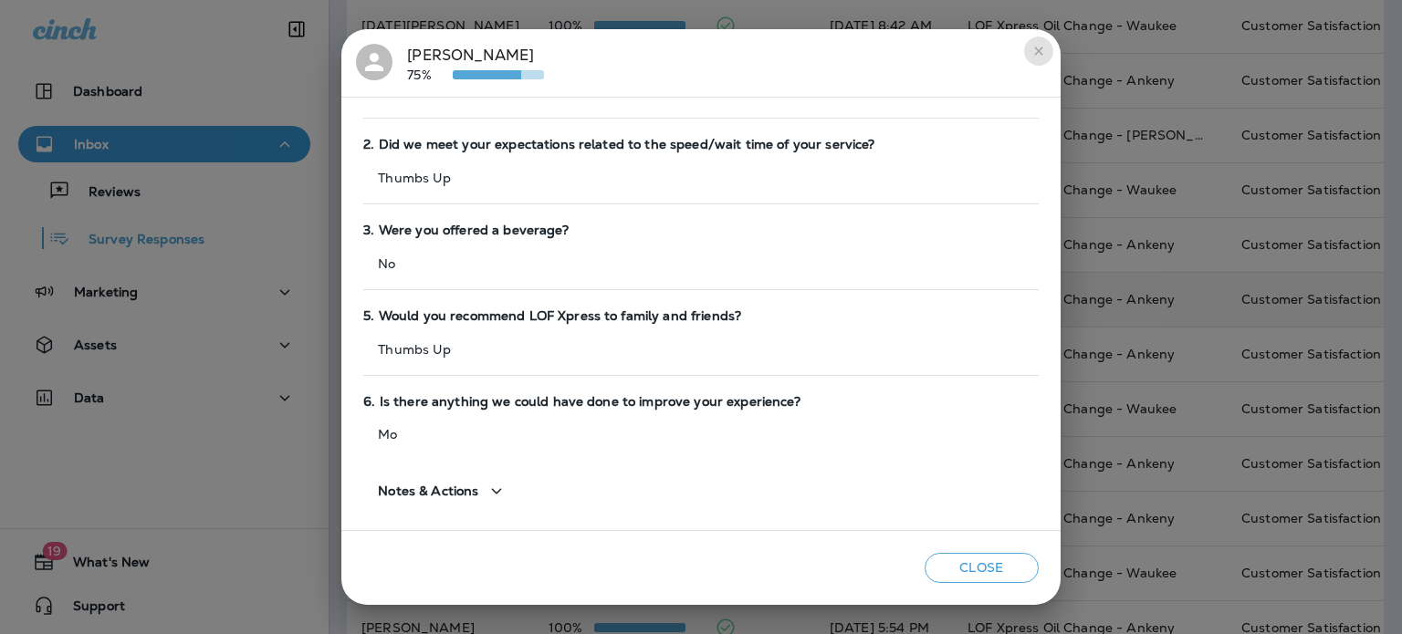
click at [1046, 49] on icon "close" at bounding box center [1038, 51] width 15 height 15
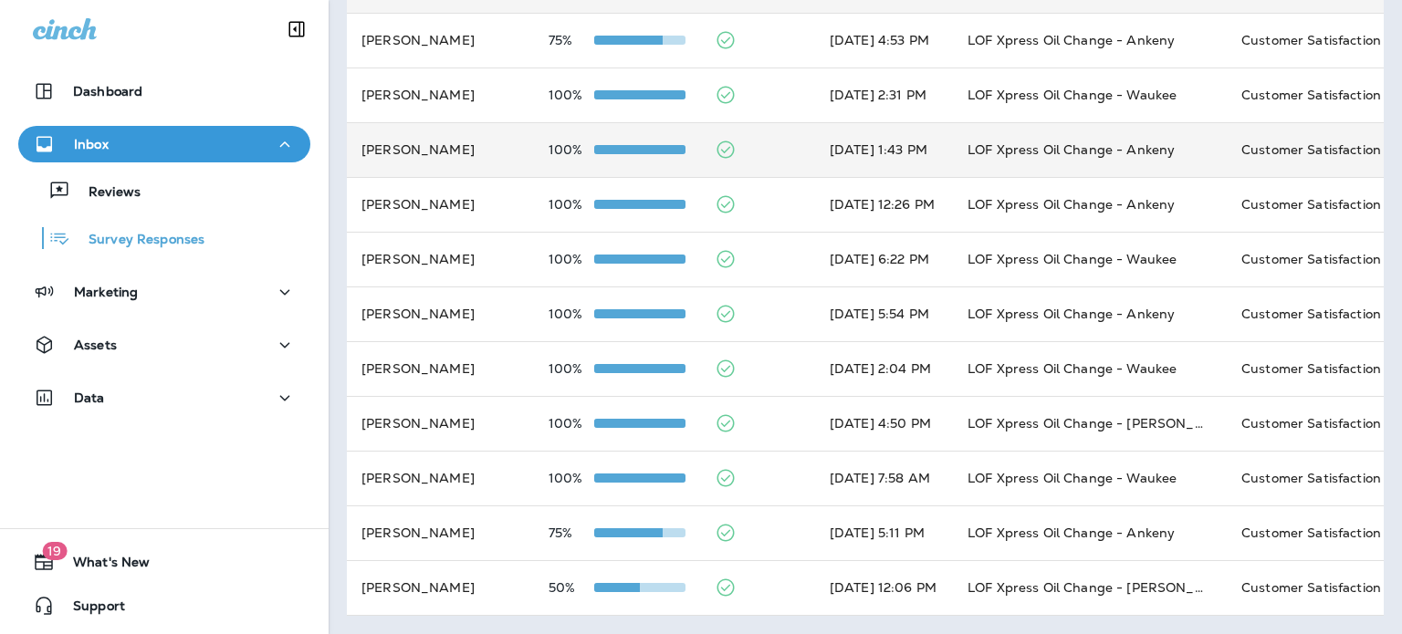
scroll to position [683, 0]
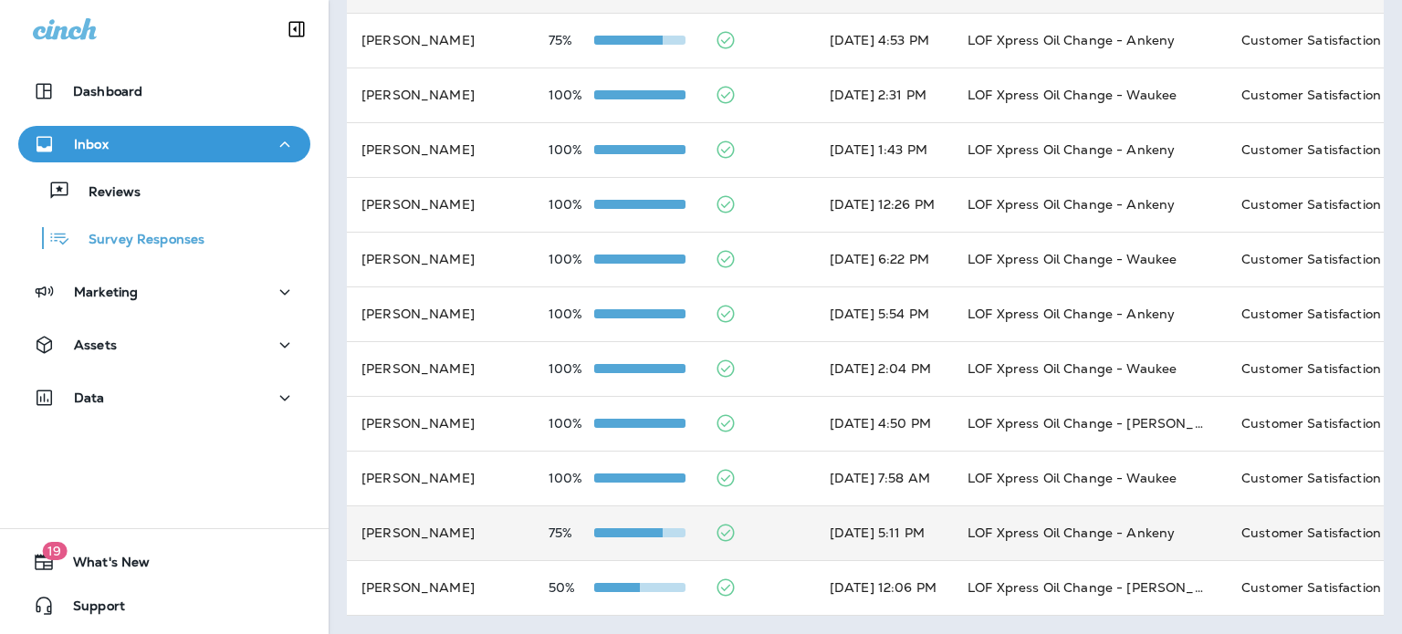
click at [700, 532] on td at bounding box center [757, 533] width 115 height 55
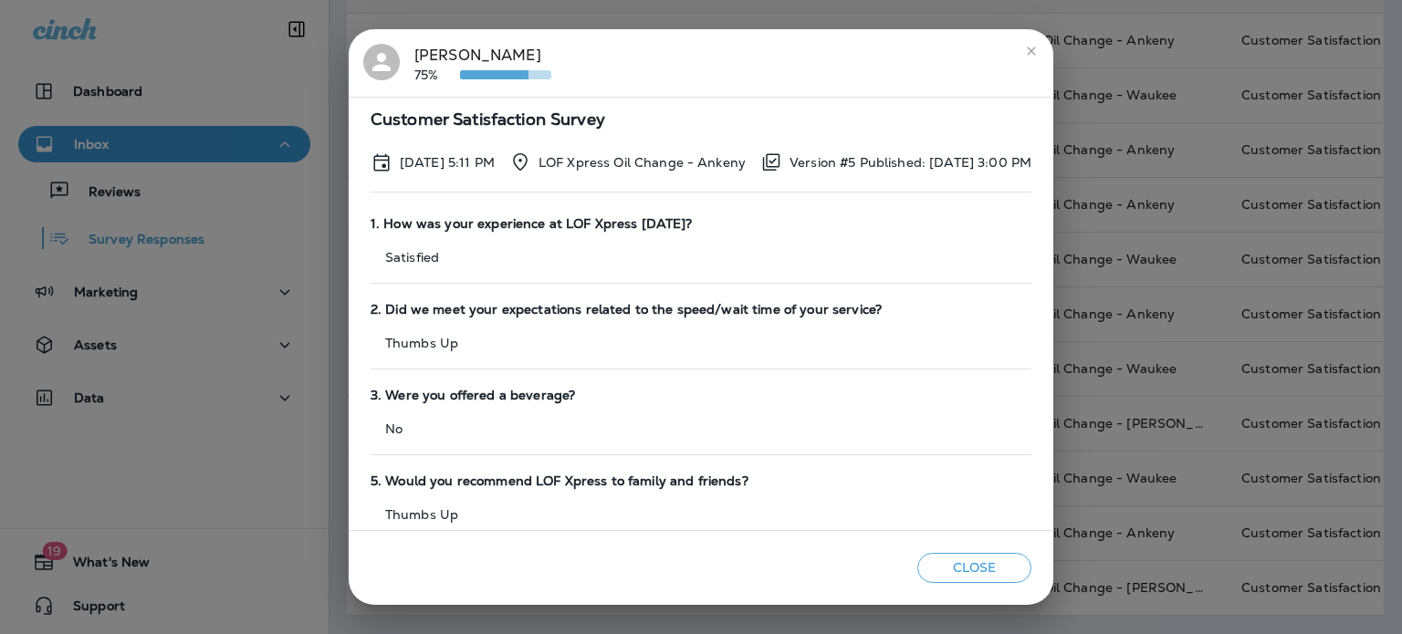
scroll to position [0, 0]
click at [1038, 56] on icon "close" at bounding box center [1031, 51] width 15 height 15
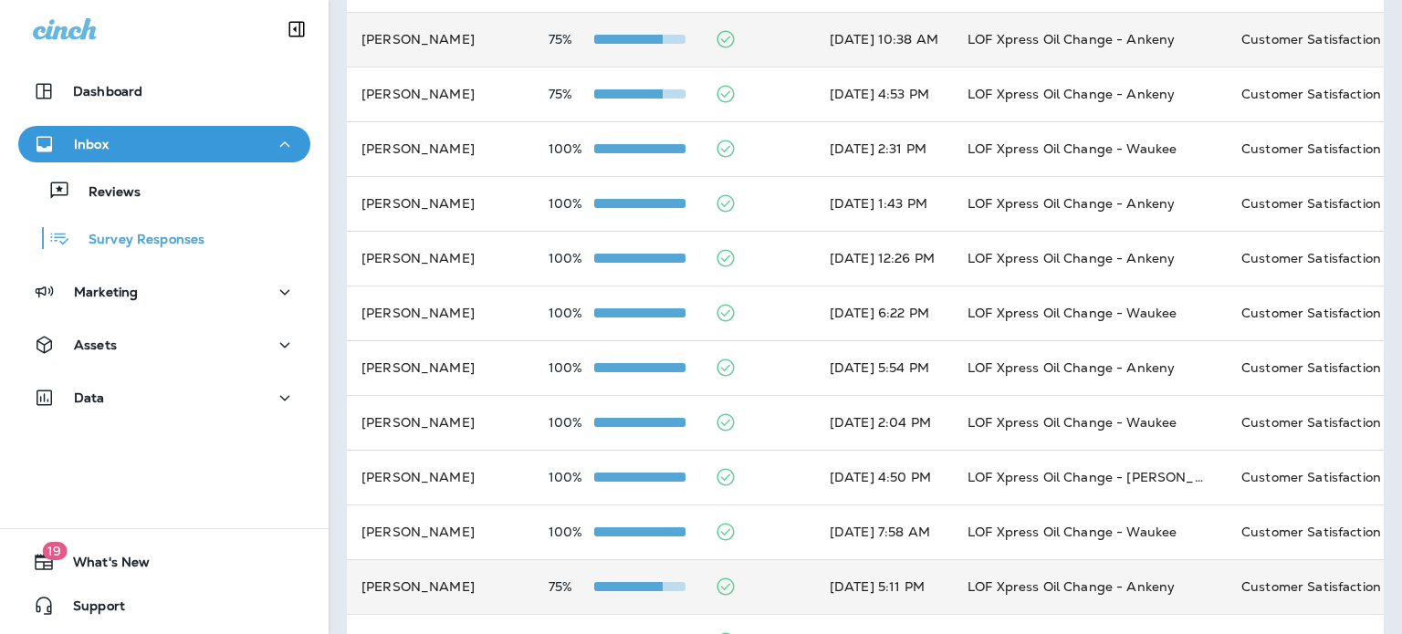
scroll to position [683, 0]
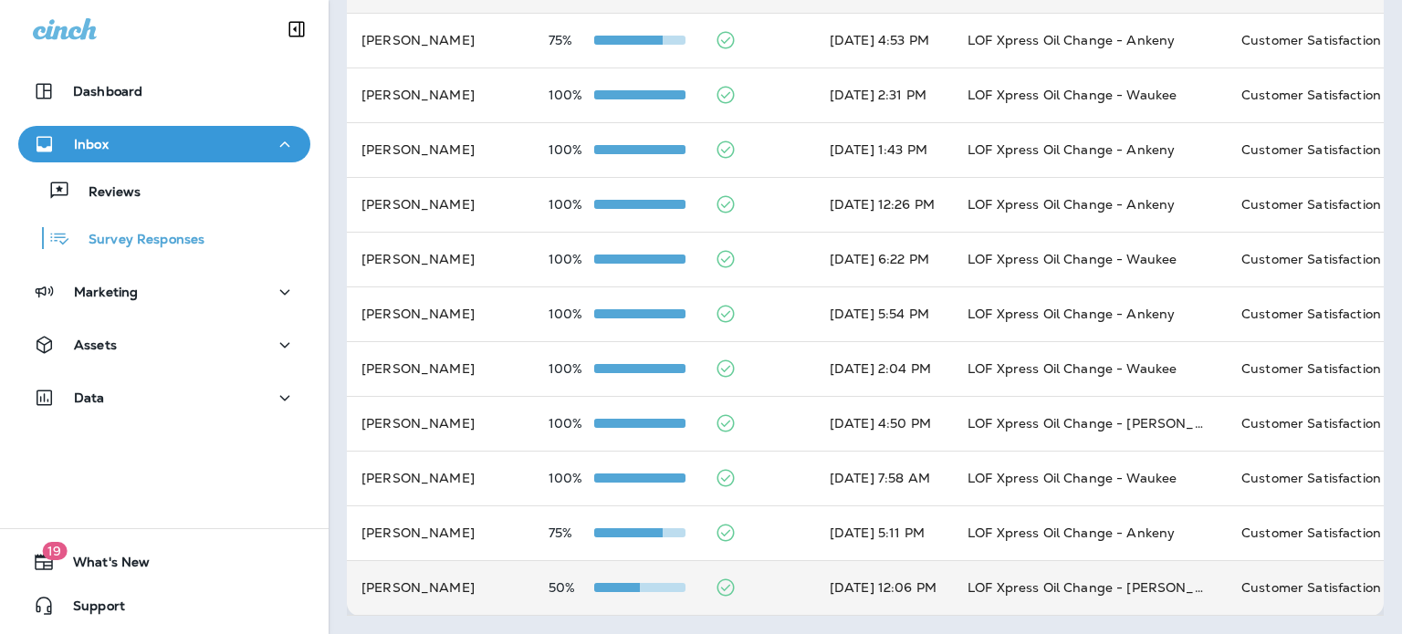
click at [580, 583] on td "50%" at bounding box center [617, 587] width 166 height 55
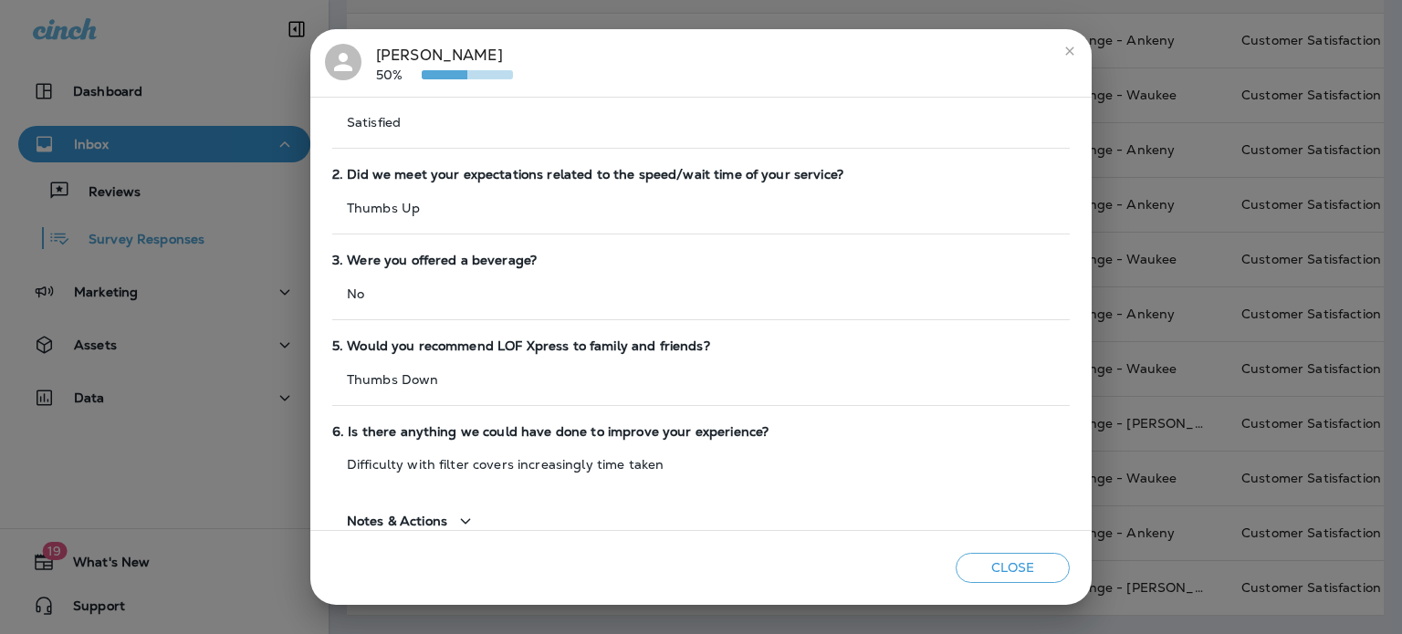
scroll to position [165, 0]
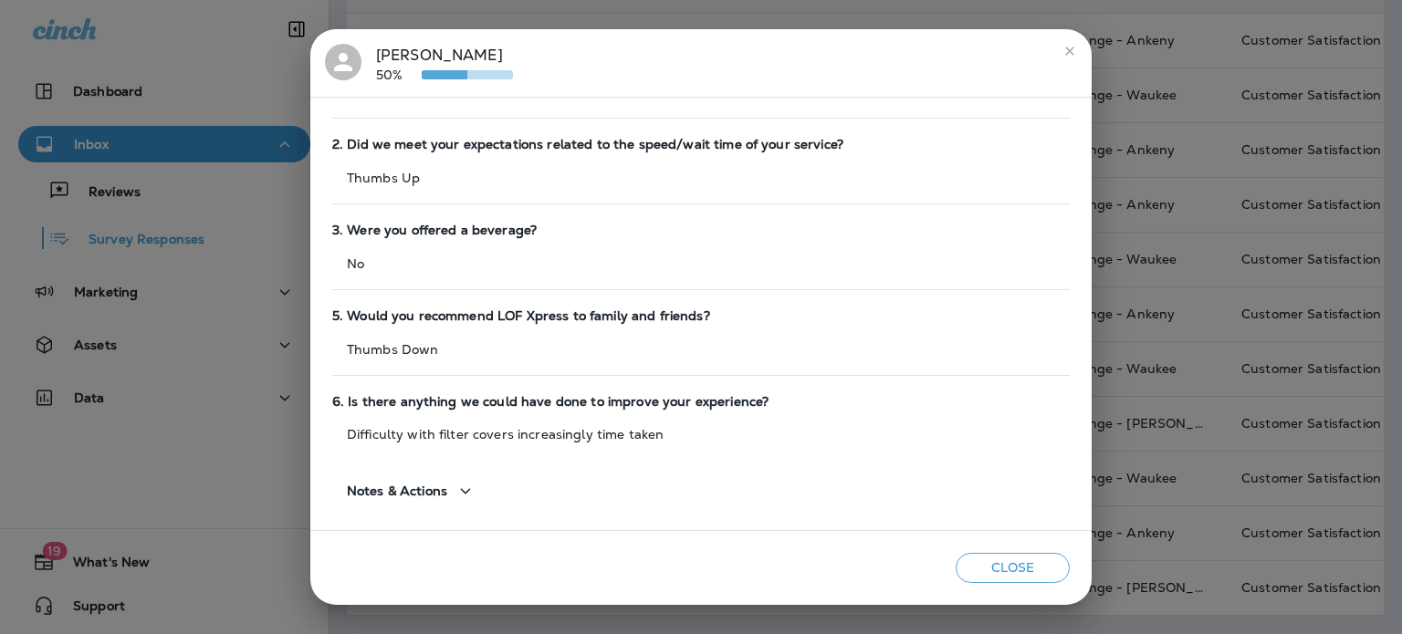
click at [1066, 54] on icon "close" at bounding box center [1070, 51] width 8 height 8
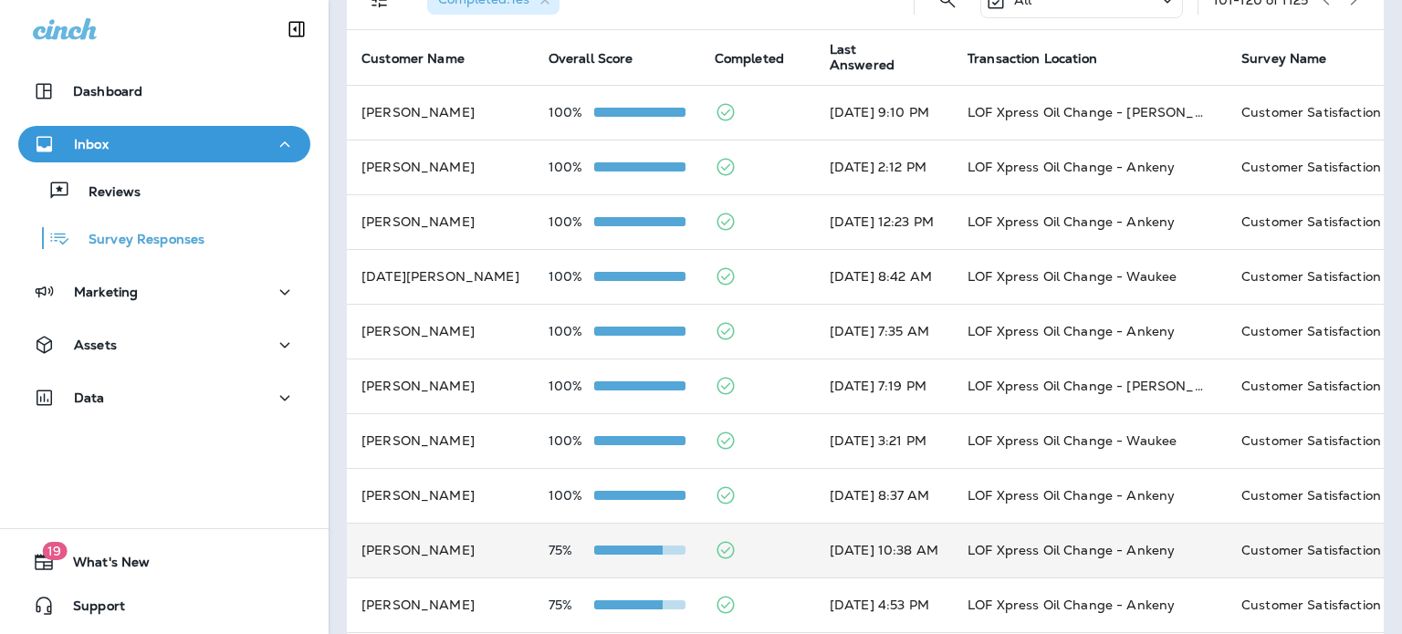
scroll to position [0, 0]
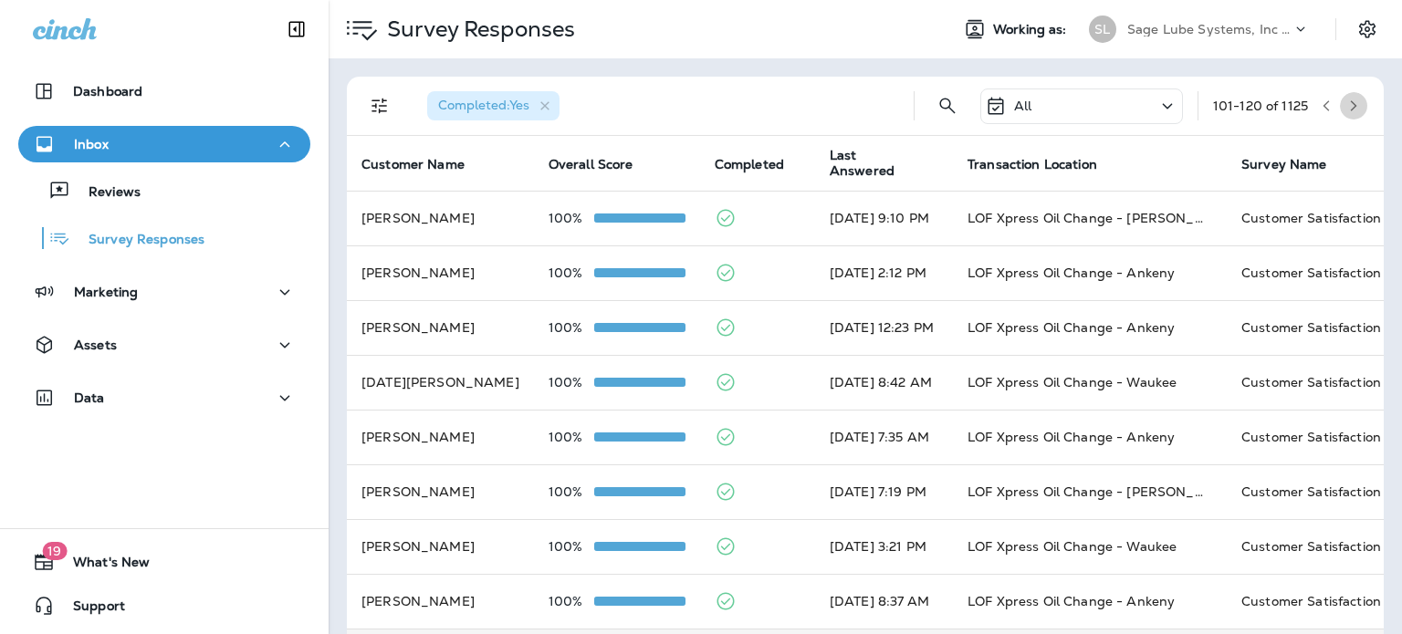
click at [1350, 104] on icon "button" at bounding box center [1353, 105] width 6 height 11
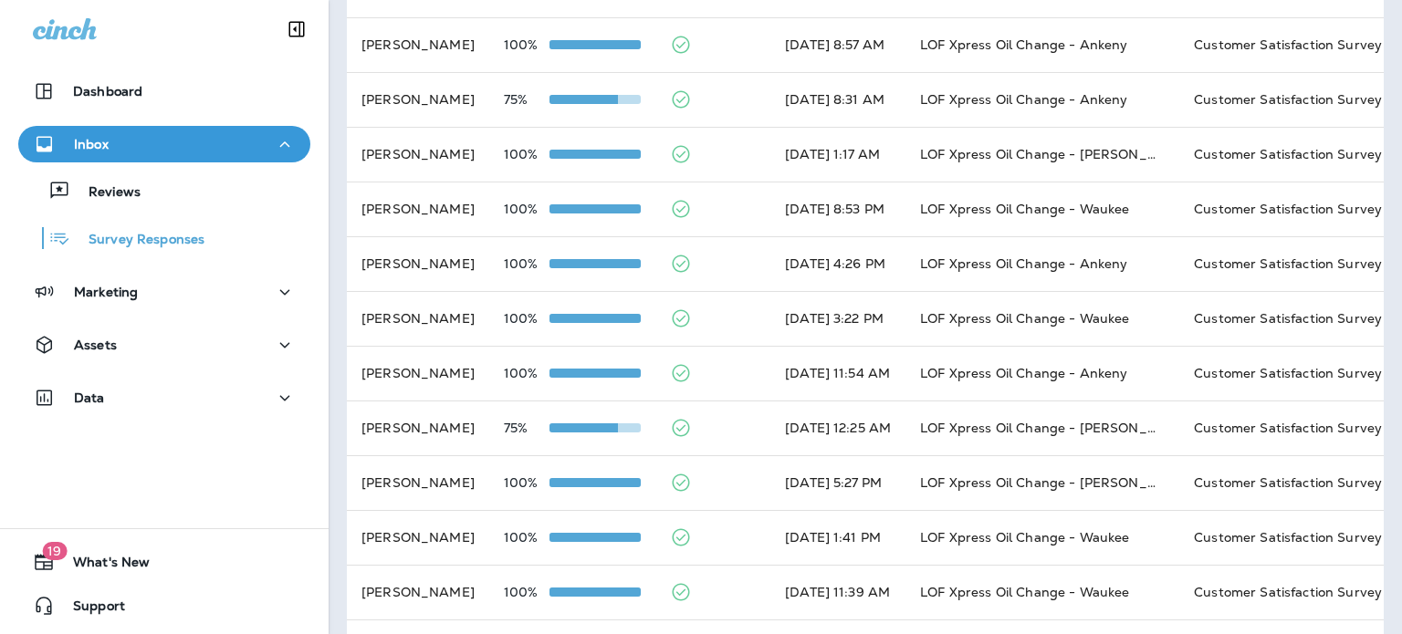
scroll to position [339, 0]
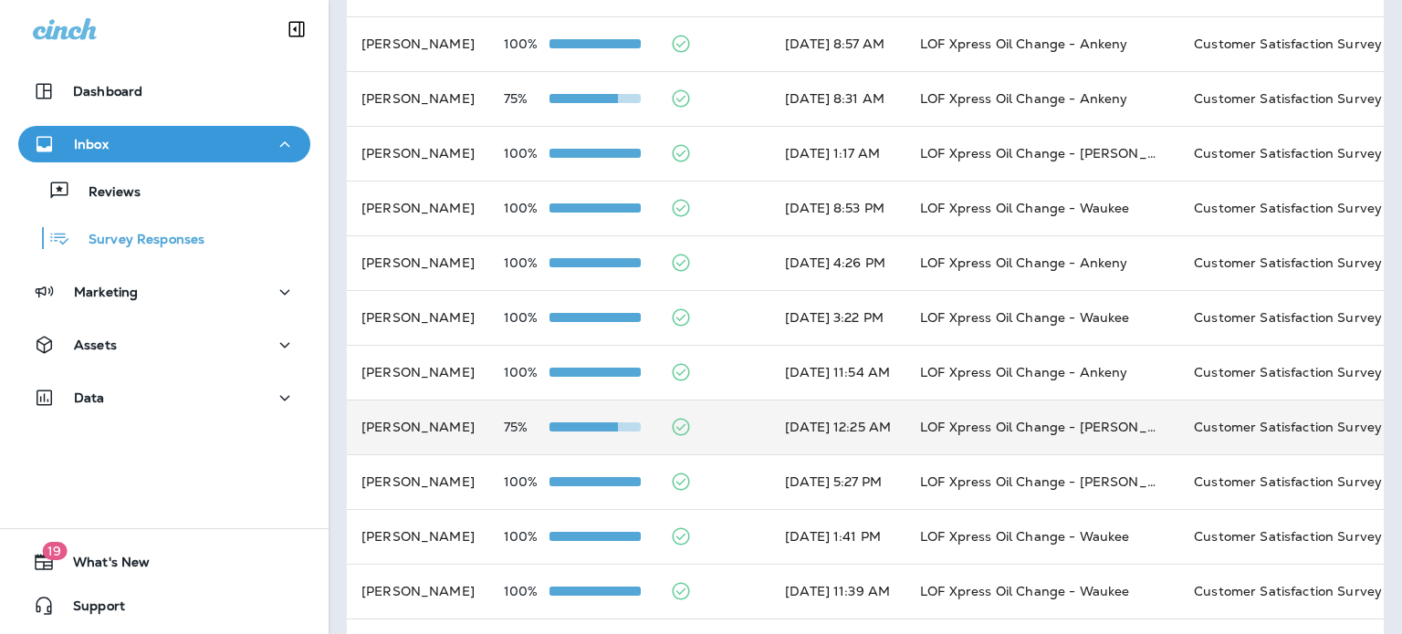
click at [632, 424] on span at bounding box center [594, 426] width 91 height 9
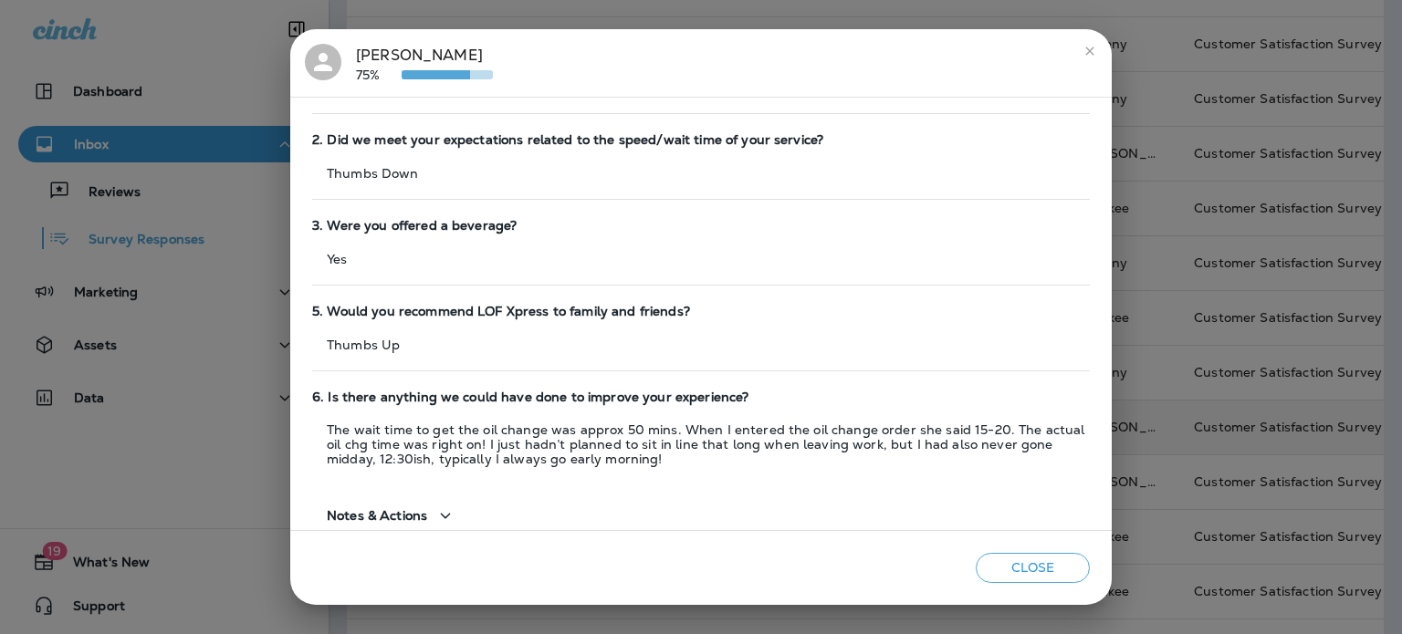
scroll to position [172, 0]
click at [1089, 47] on icon "close" at bounding box center [1089, 51] width 15 height 15
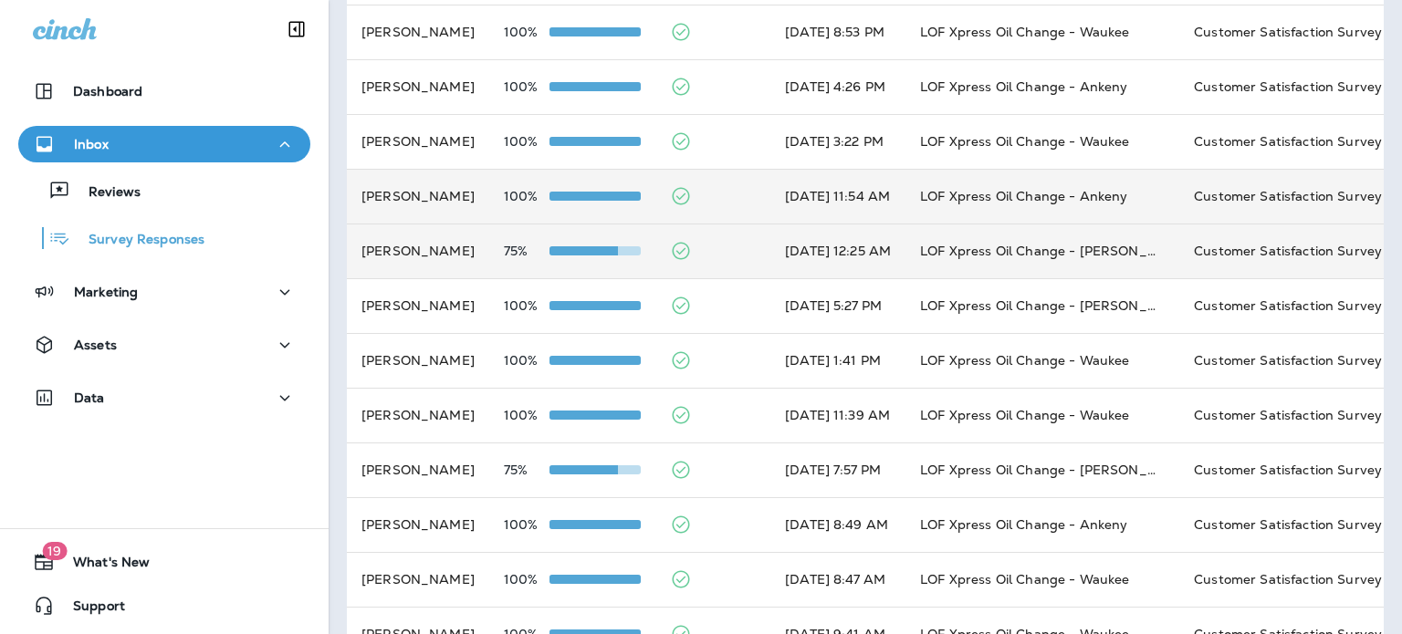
scroll to position [522, 0]
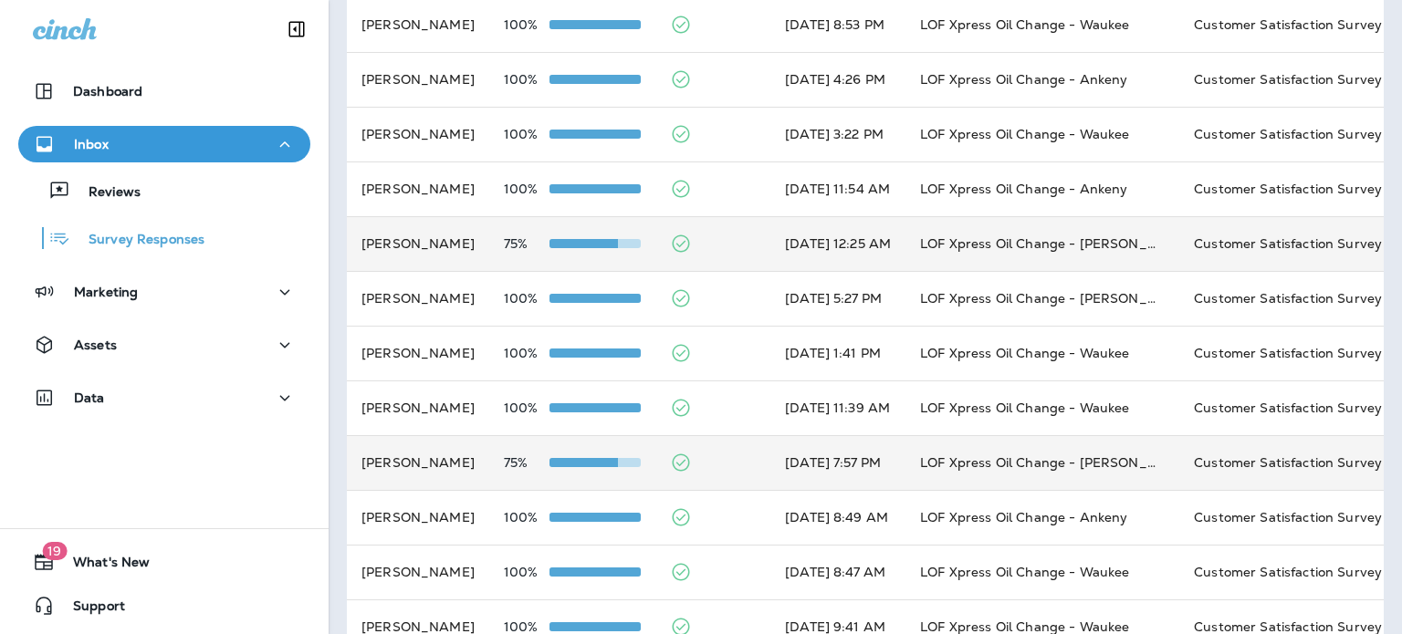
click at [739, 444] on td at bounding box center [712, 462] width 115 height 55
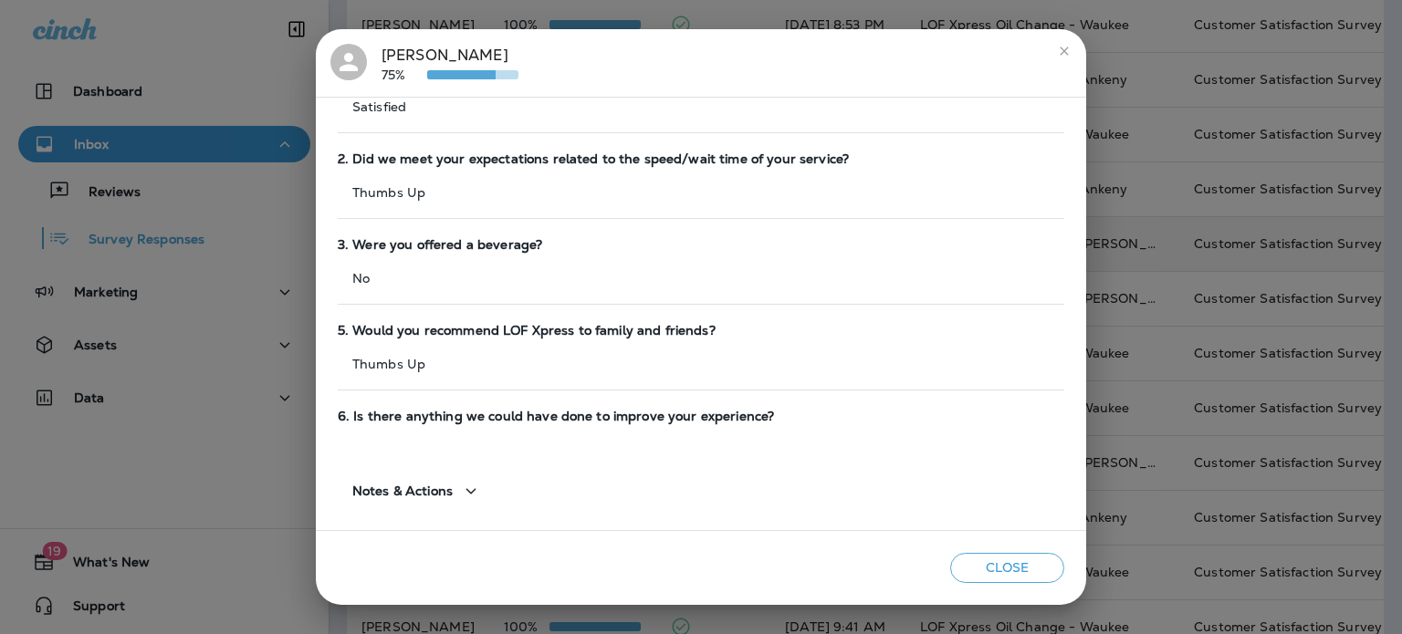
scroll to position [150, 0]
drag, startPoint x: 1051, startPoint y: 58, endPoint x: 807, endPoint y: 426, distance: 441.6
click at [807, 426] on div "[PERSON_NAME] 75% Customer Satisfaction Survey [DATE] 7:57 PM LOF Xpress Oil Ch…" at bounding box center [701, 317] width 770 height 576
click at [1064, 54] on icon "close" at bounding box center [1064, 51] width 15 height 15
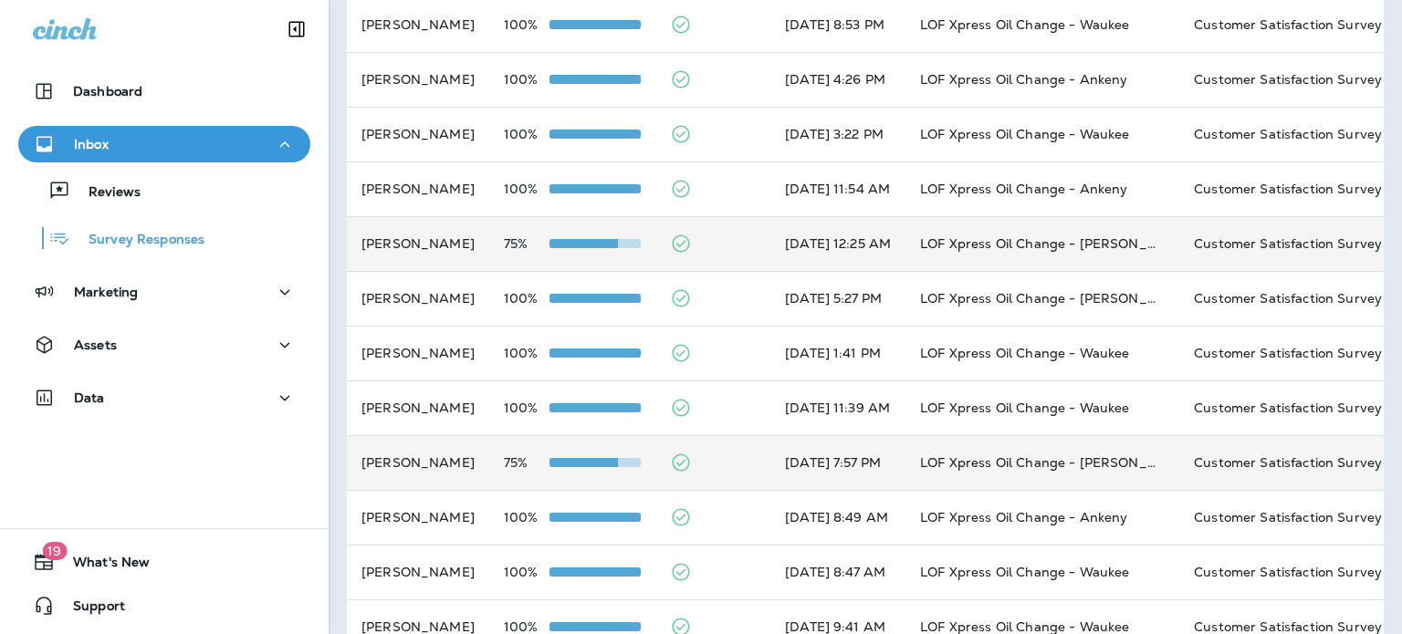
scroll to position [683, 0]
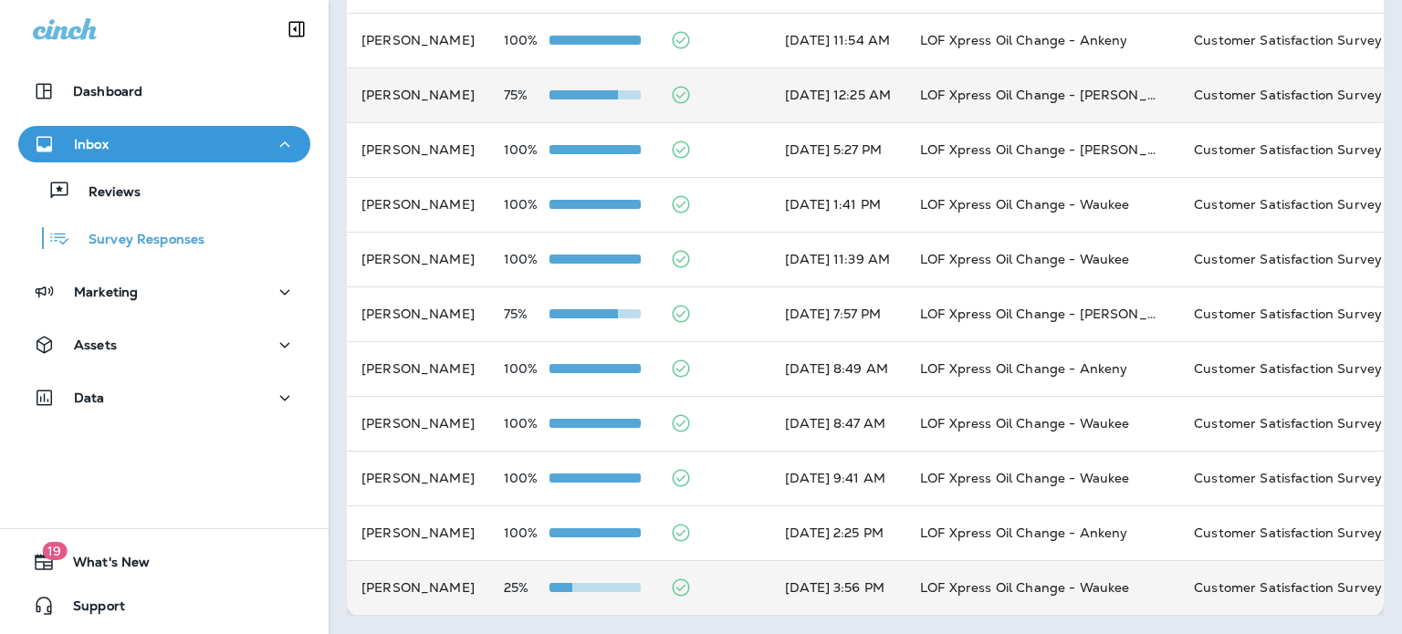
click at [699, 576] on td at bounding box center [712, 587] width 115 height 55
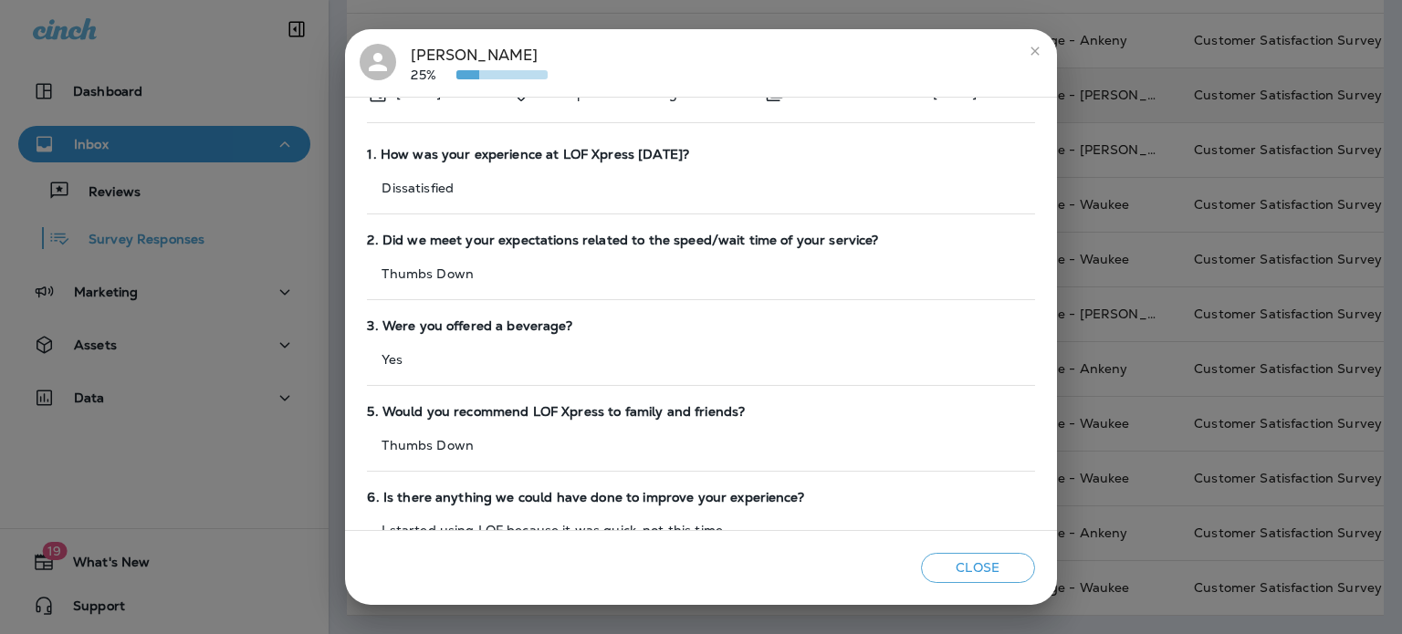
scroll to position [0, 0]
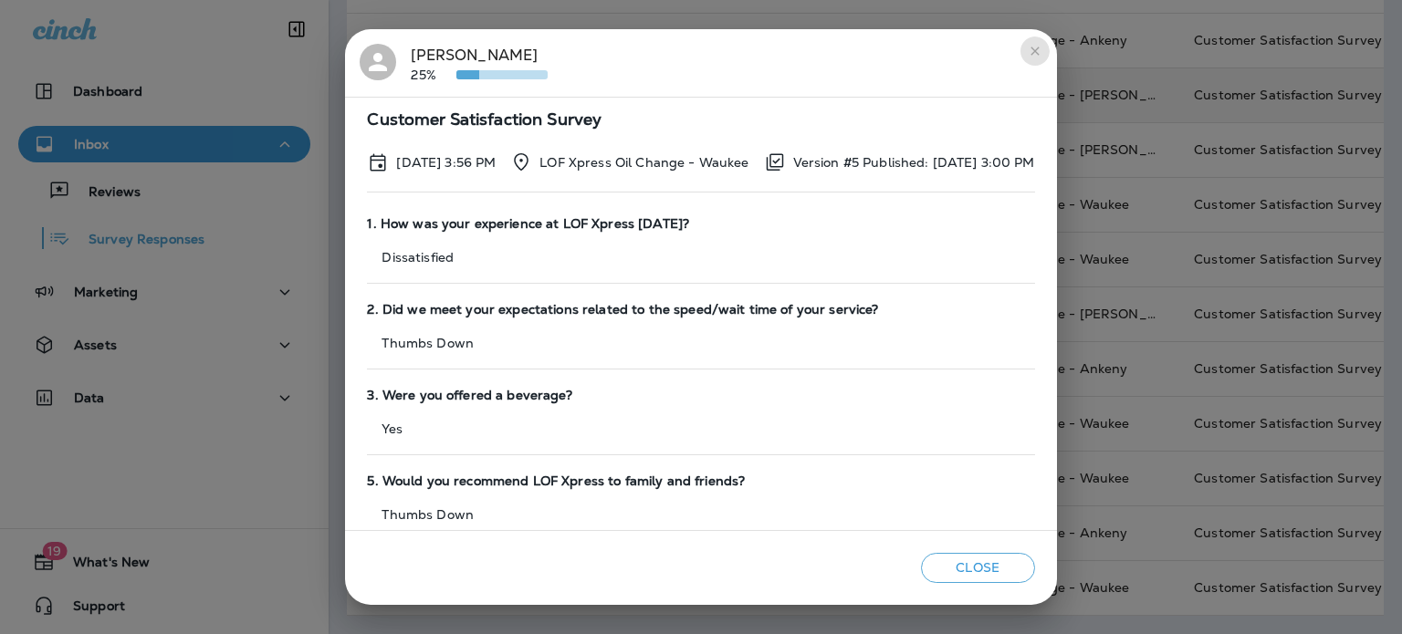
click at [1042, 47] on icon "close" at bounding box center [1034, 51] width 15 height 15
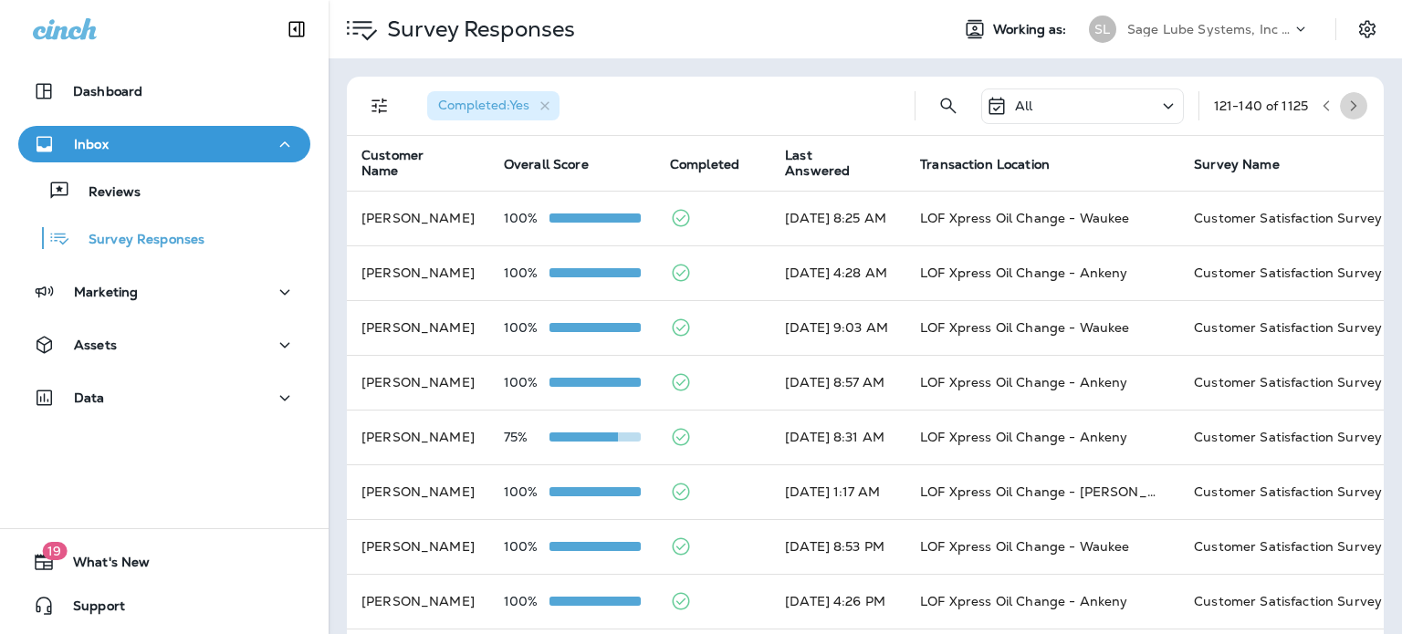
click at [1347, 109] on icon "button" at bounding box center [1353, 105] width 13 height 13
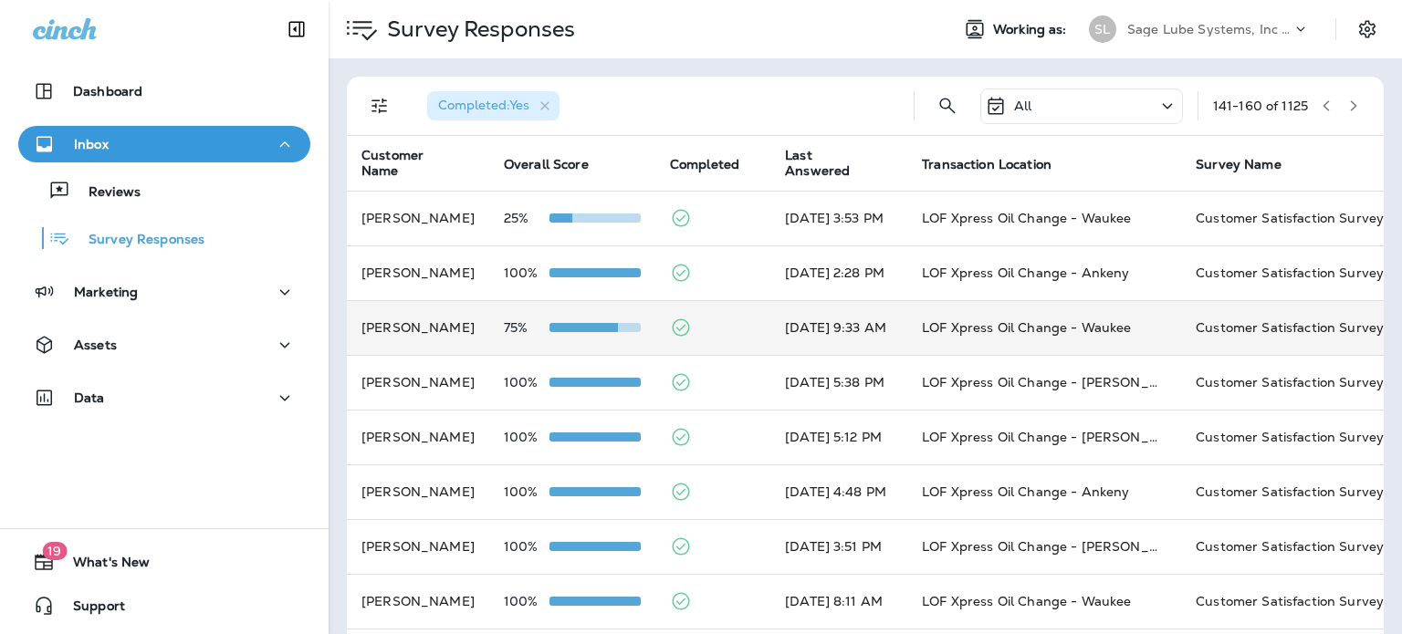
click at [770, 339] on td "[DATE] 9:33 AM" at bounding box center [838, 327] width 137 height 55
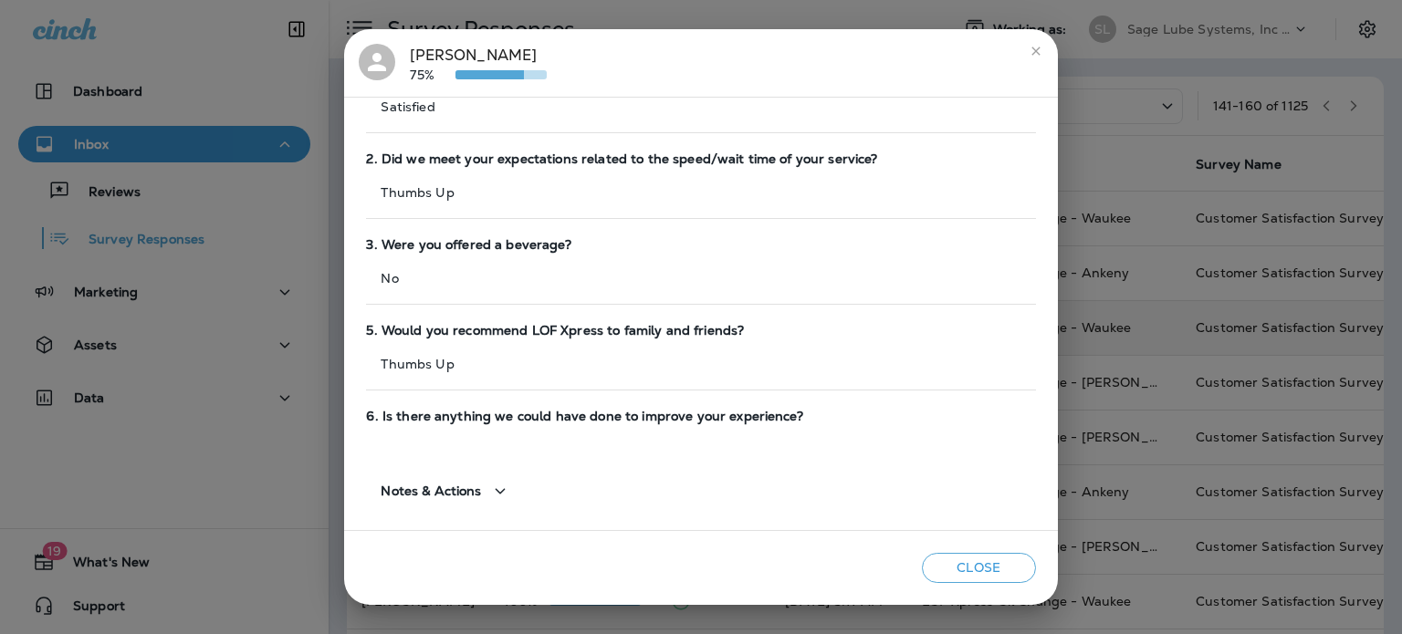
scroll to position [150, 0]
click at [1050, 59] on button "close" at bounding box center [1035, 50] width 29 height 29
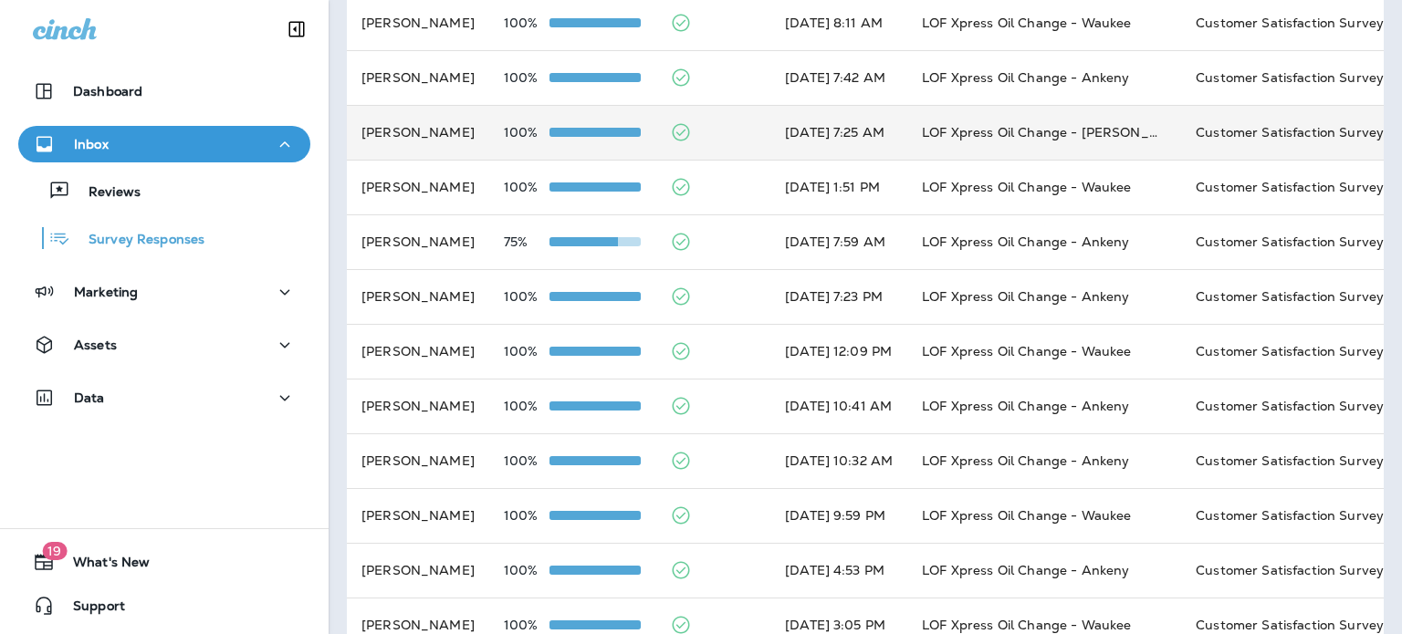
scroll to position [0, 0]
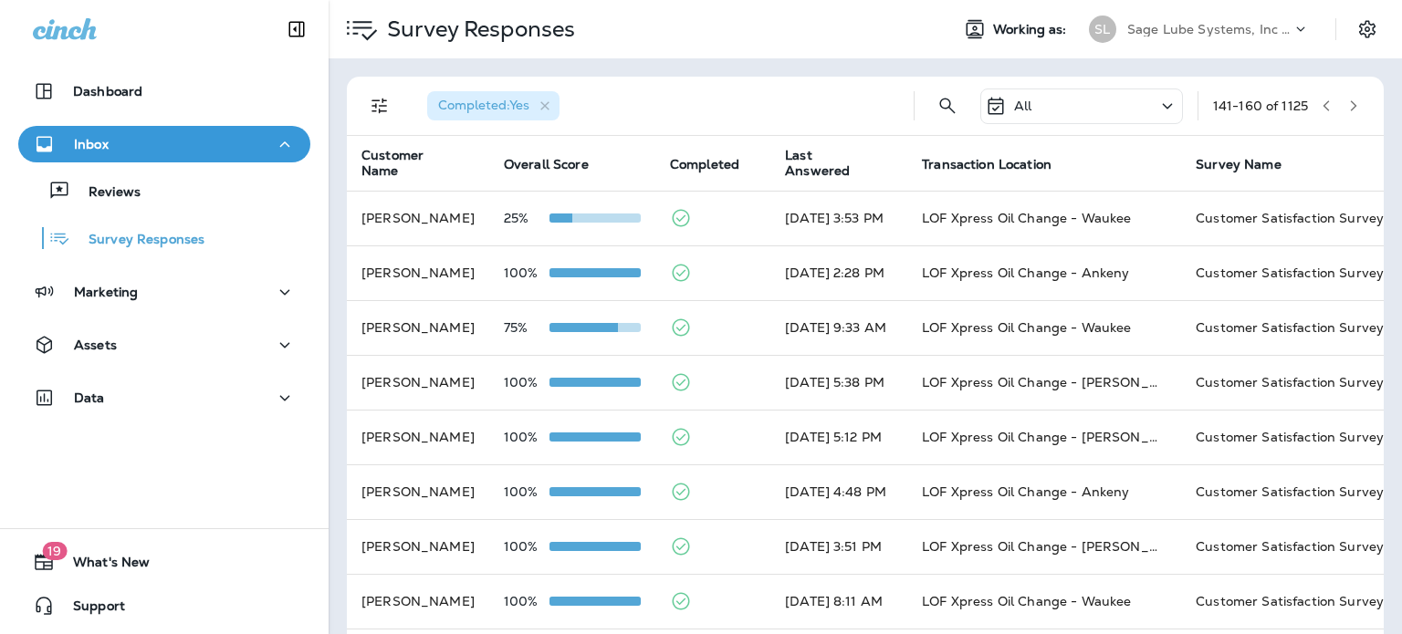
click at [1339, 106] on button "button" at bounding box center [1352, 105] width 27 height 27
click at [1347, 105] on icon "button" at bounding box center [1353, 105] width 13 height 13
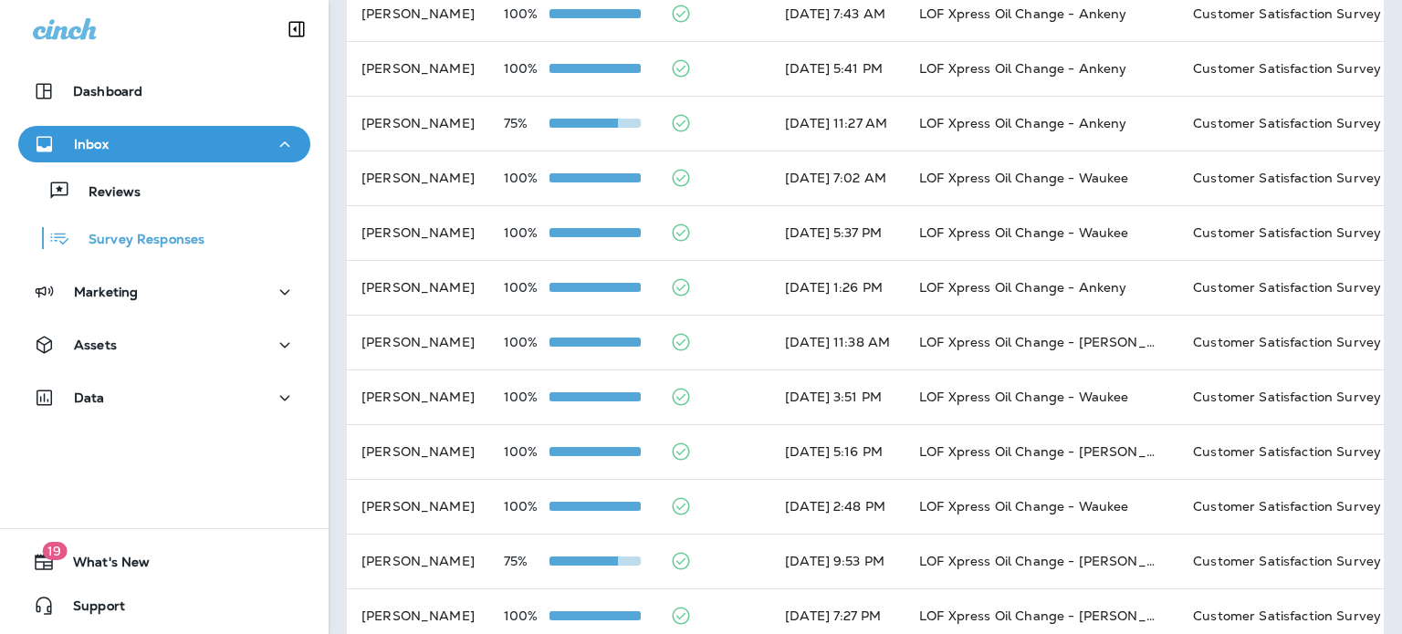
scroll to position [683, 0]
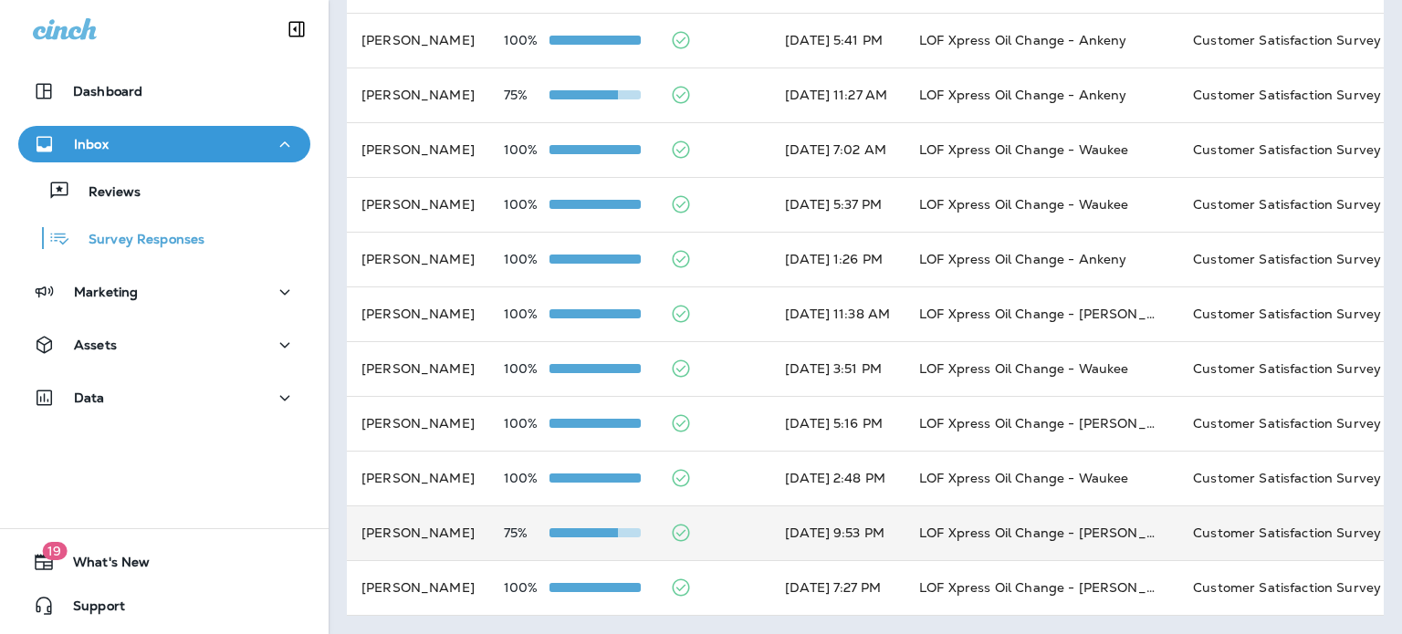
click at [655, 506] on td "75%" at bounding box center [572, 533] width 166 height 55
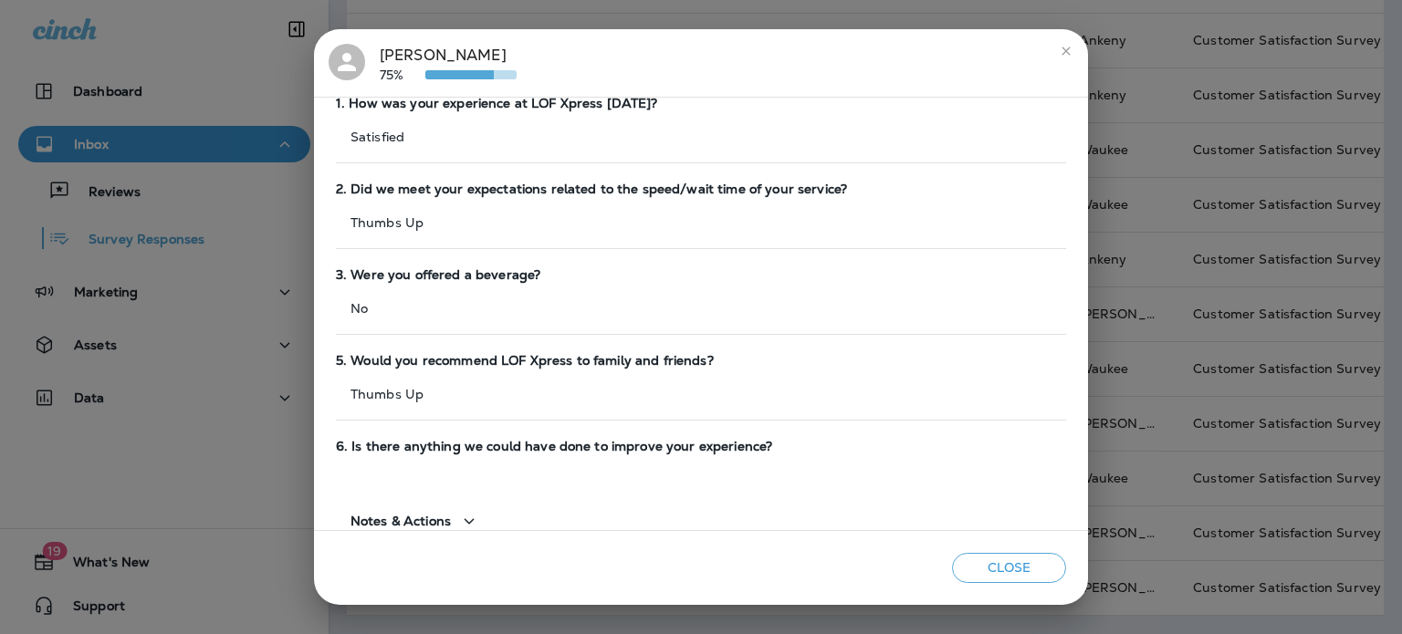
scroll to position [151, 0]
